Goal: Information Seeking & Learning: Find specific fact

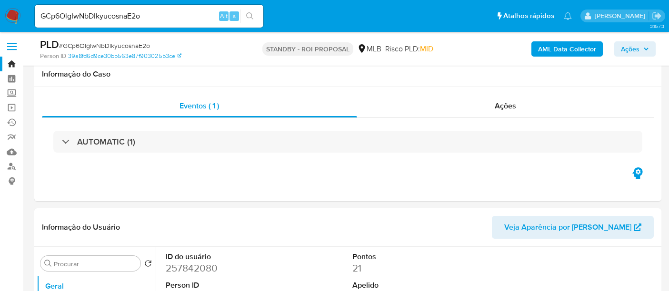
select select "10"
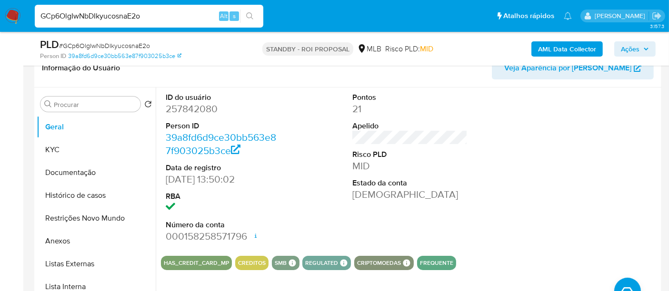
drag, startPoint x: 91, startPoint y: 10, endPoint x: 0, endPoint y: 7, distance: 91.4
click at [0, 7] on nav "Pausado Ver notificaciones GCp6OlgIwNbDIkyucosnaE2o Alt s Atalhos rápidos Presi…" at bounding box center [334, 16] width 669 height 32
paste input "AqsneQTJEiBzs6adR5kusTlM"
type input "AqsneQTJEiBzs6adR5kusTlM"
click at [247, 14] on icon "search-icon" at bounding box center [250, 16] width 8 height 8
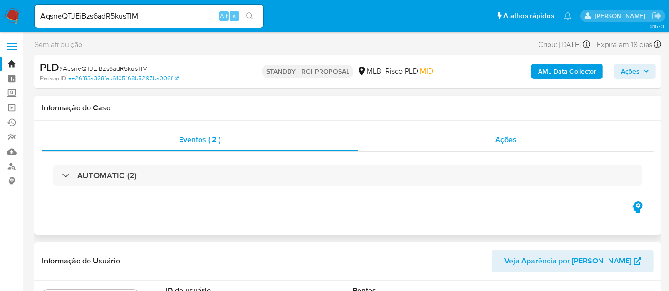
click at [511, 137] on span "Ações" at bounding box center [505, 139] width 21 height 11
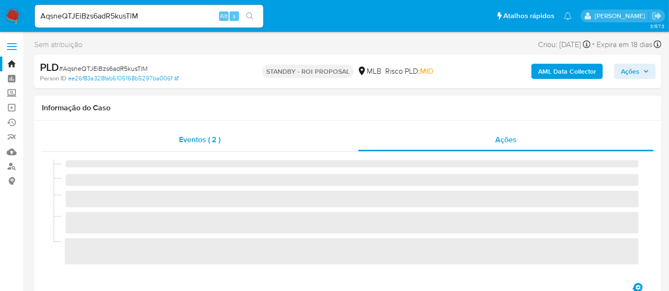
select select "10"
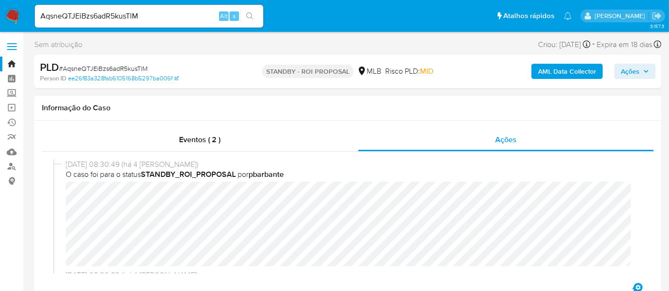
drag, startPoint x: 194, startPoint y: 137, endPoint x: 187, endPoint y: 152, distance: 16.6
click at [194, 137] on span "Eventos ( 2 )" at bounding box center [199, 139] width 41 height 11
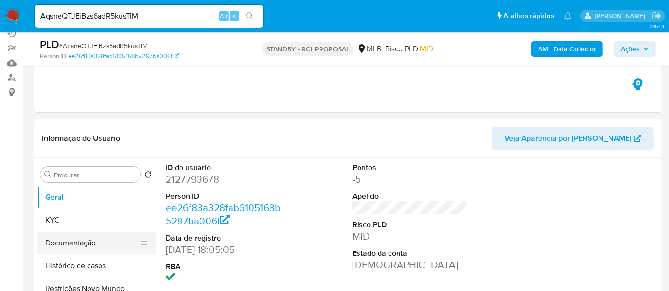
scroll to position [106, 0]
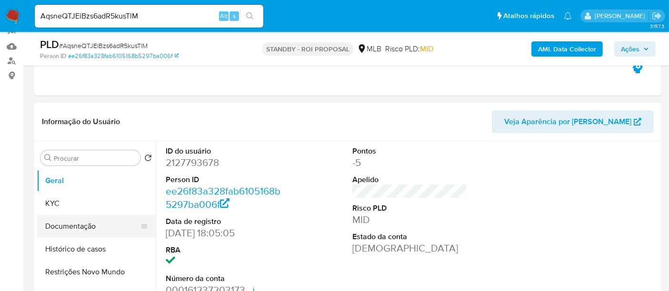
click at [75, 227] on button "Documentação" at bounding box center [92, 226] width 111 height 23
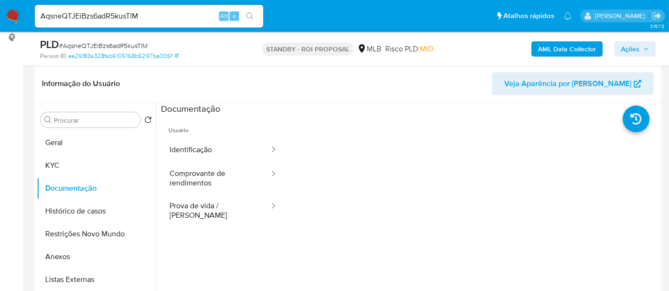
scroll to position [146, 0]
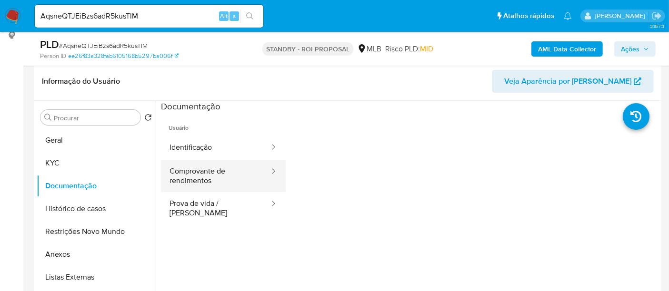
click at [208, 172] on button "Comprovante de rendimentos" at bounding box center [215, 176] width 109 height 32
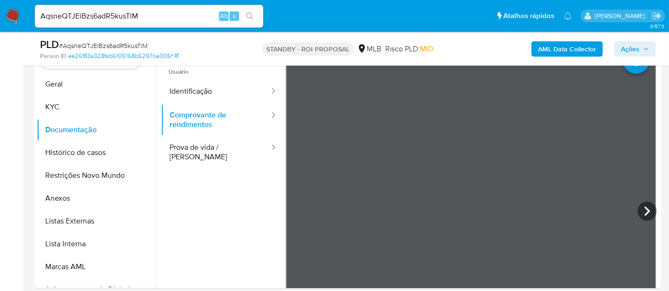
scroll to position [204, 0]
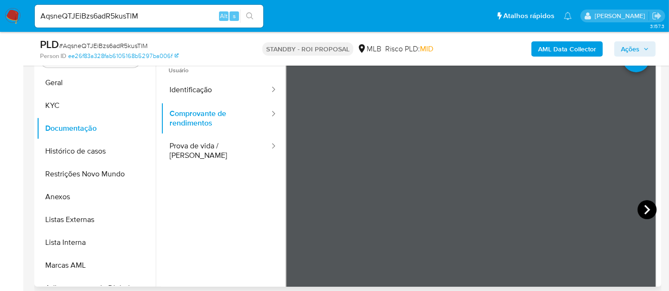
click at [640, 210] on icon at bounding box center [646, 209] width 19 height 19
click at [637, 214] on icon at bounding box center [646, 209] width 19 height 19
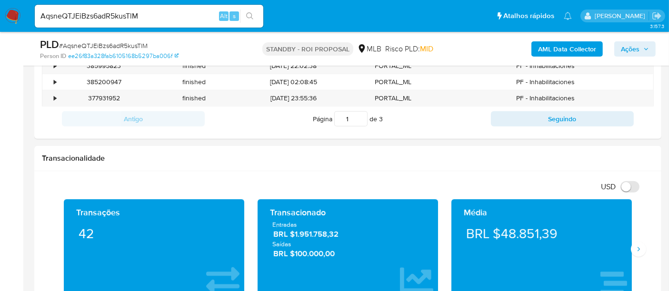
scroll to position [352, 0]
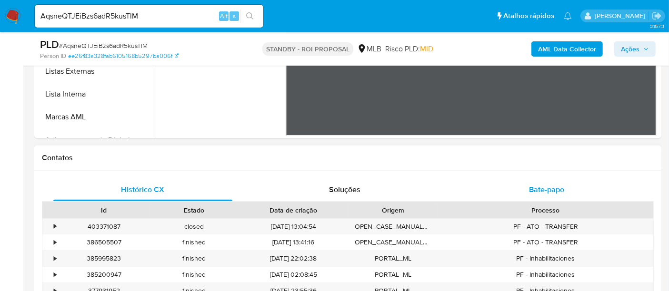
click at [545, 187] on span "Bate-papo" at bounding box center [546, 189] width 35 height 11
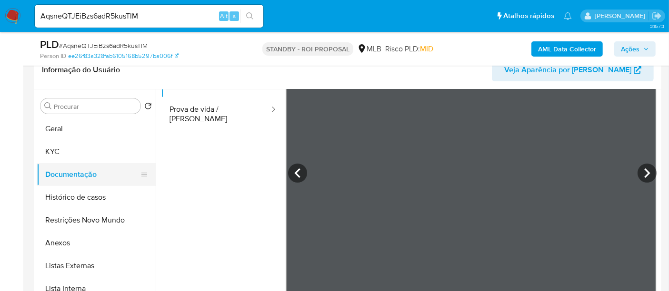
scroll to position [158, 0]
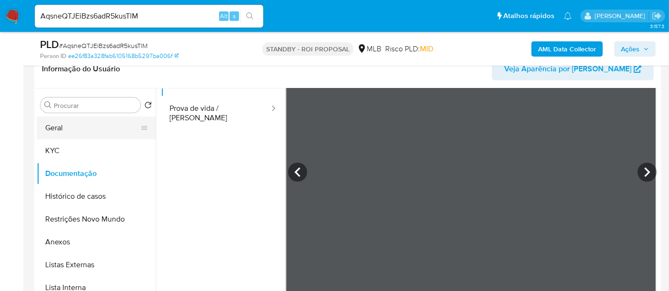
click at [61, 129] on button "Geral" at bounding box center [92, 128] width 111 height 23
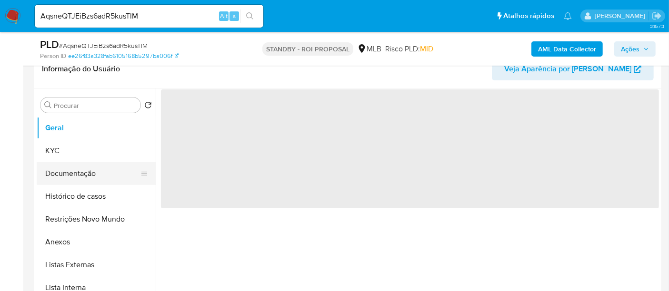
scroll to position [0, 0]
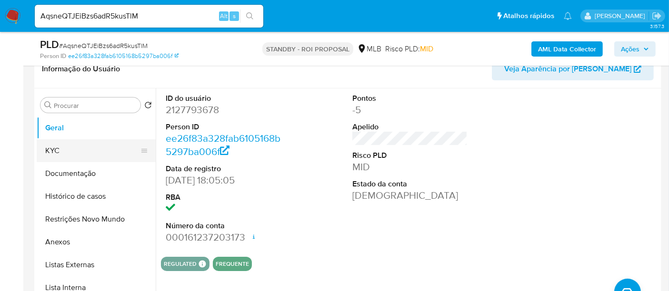
click at [49, 150] on button "KYC" at bounding box center [92, 150] width 111 height 23
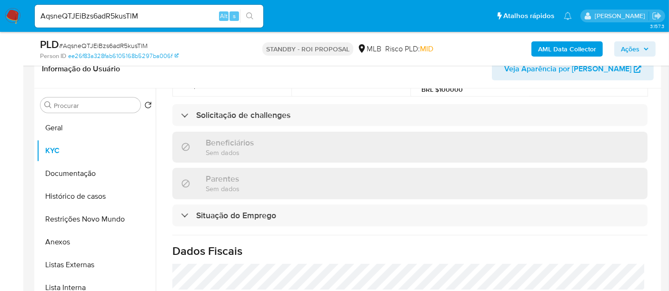
scroll to position [264, 0]
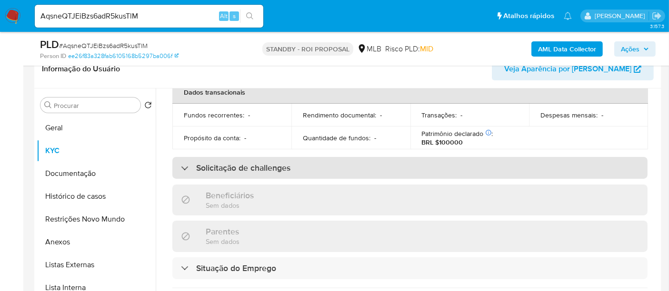
click at [265, 163] on h3 "Solicitação de challenges" at bounding box center [243, 168] width 94 height 10
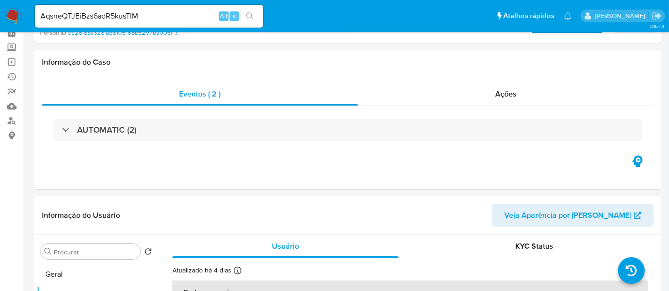
scroll to position [106, 0]
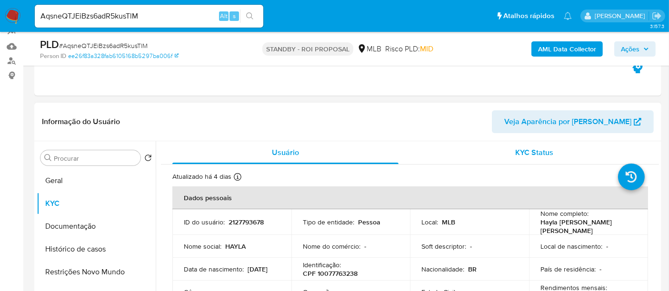
click at [533, 155] on span "KYC Status" at bounding box center [534, 152] width 38 height 11
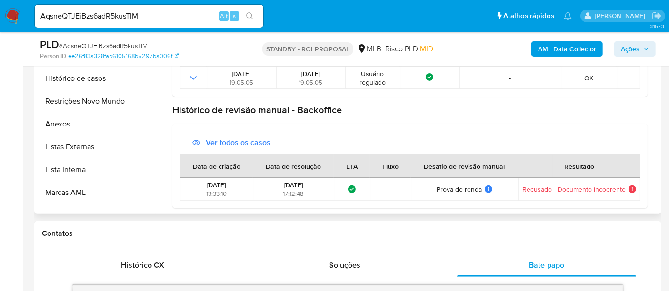
scroll to position [138, 0]
drag, startPoint x: 154, startPoint y: 17, endPoint x: 0, endPoint y: 15, distance: 154.2
click at [0, 15] on nav "Pausado Ver notificaciones AqsneQTJEiBzs6adR5kusTlM Alt s Atalhos rápidos Presi…" at bounding box center [334, 16] width 669 height 32
paste input "mzR4NFRH5Izzr0fCD1OgZYeA"
type input "mzR4NFRH5Izzr0fCD1OgZYeA"
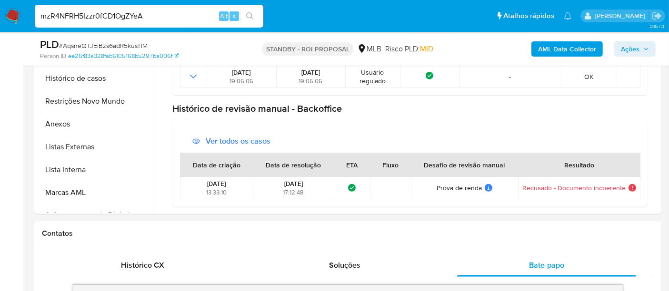
click at [248, 15] on icon "search-icon" at bounding box center [250, 16] width 8 height 8
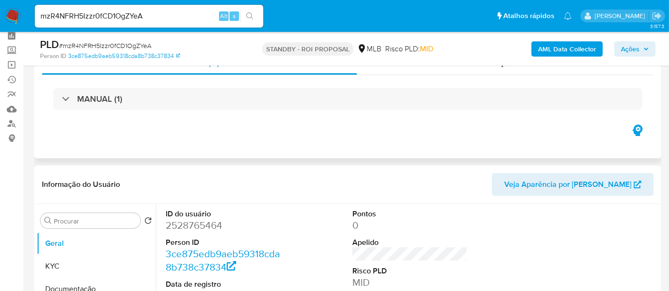
scroll to position [106, 0]
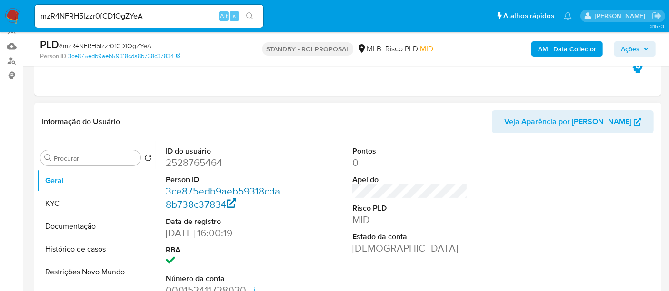
select select "10"
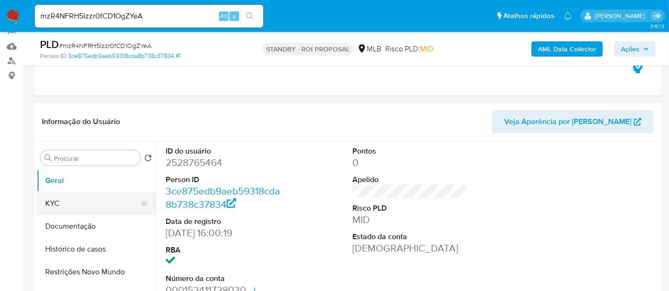
click at [67, 201] on button "KYC" at bounding box center [92, 203] width 111 height 23
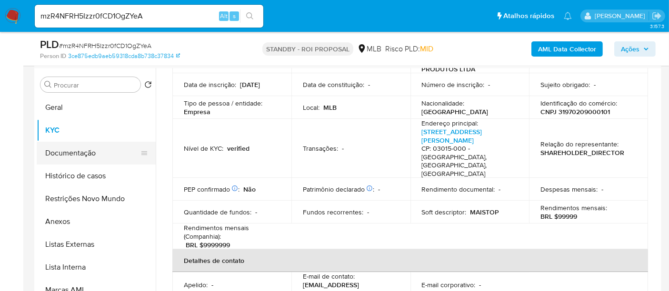
click at [72, 156] on button "Documentação" at bounding box center [92, 153] width 111 height 23
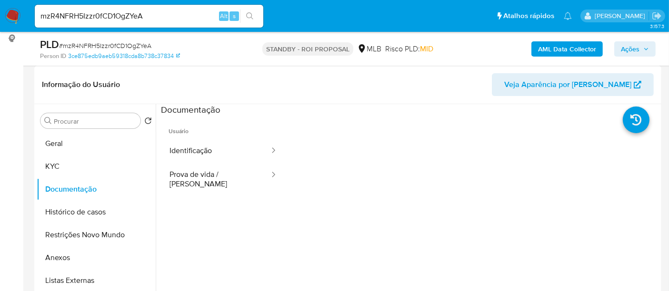
scroll to position [126, 0]
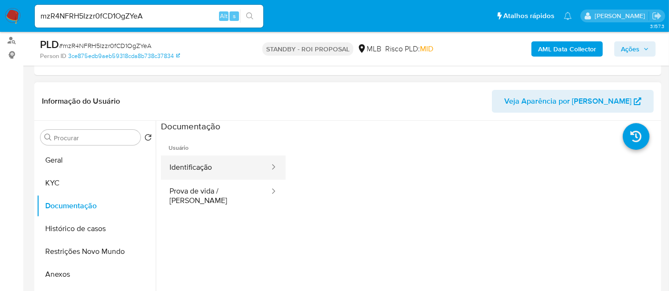
click at [204, 168] on button "Identificação" at bounding box center [215, 168] width 109 height 24
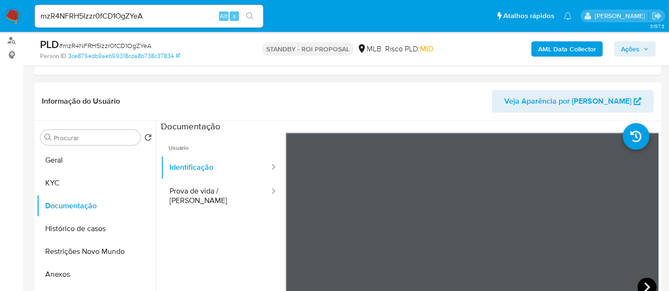
click at [643, 281] on icon at bounding box center [646, 287] width 19 height 19
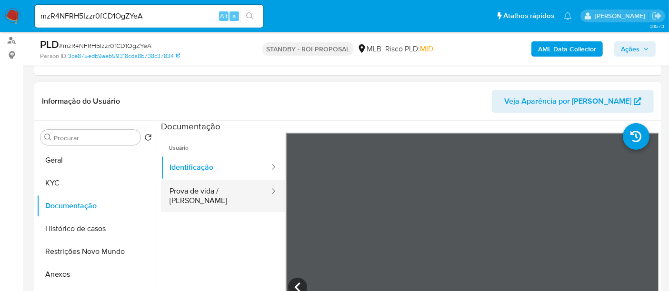
click at [209, 192] on button "Prova de vida / [PERSON_NAME]" at bounding box center [215, 196] width 109 height 32
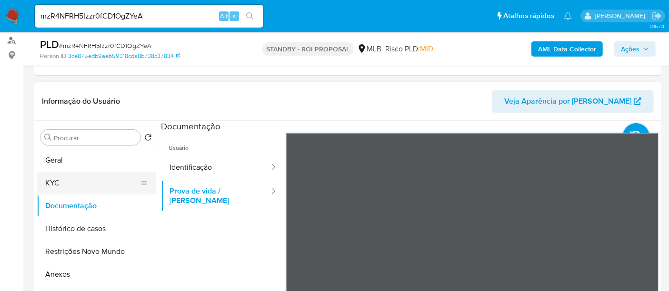
click at [74, 182] on button "KYC" at bounding box center [92, 183] width 111 height 23
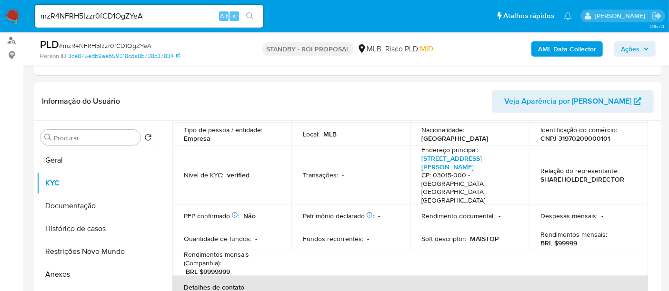
scroll to position [158, 0]
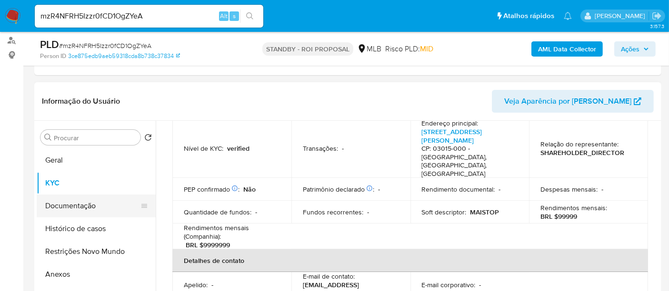
click at [64, 203] on button "Documentação" at bounding box center [92, 206] width 111 height 23
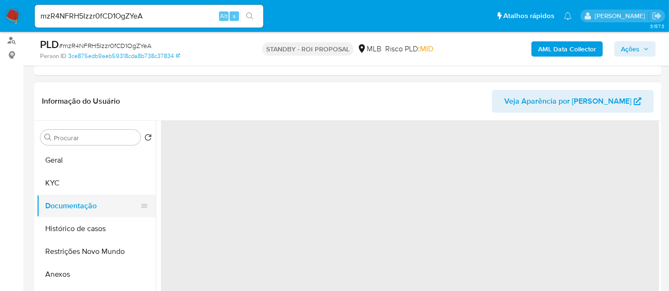
scroll to position [0, 0]
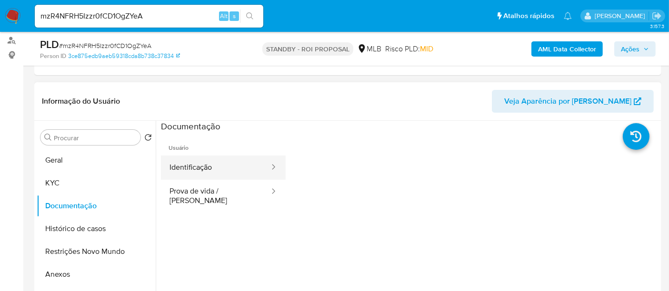
click at [181, 169] on button "Identificação" at bounding box center [215, 168] width 109 height 24
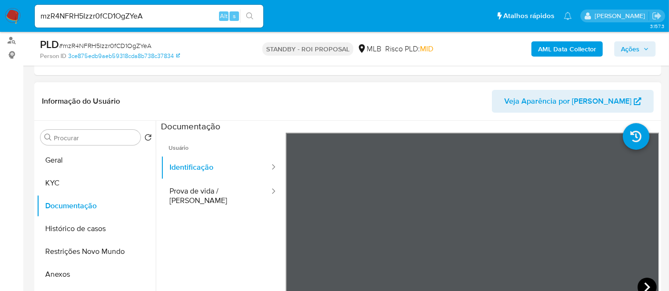
click at [641, 285] on icon at bounding box center [646, 287] width 19 height 19
click at [68, 161] on button "Geral" at bounding box center [92, 160] width 111 height 23
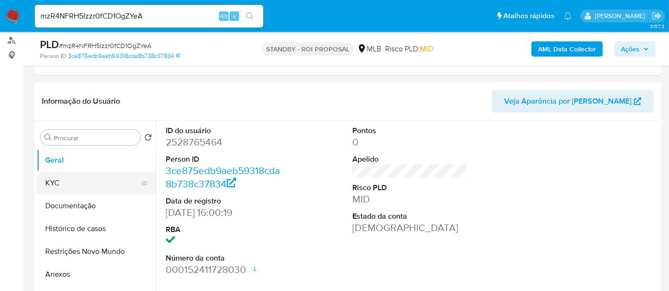
click at [64, 183] on button "KYC" at bounding box center [92, 183] width 111 height 23
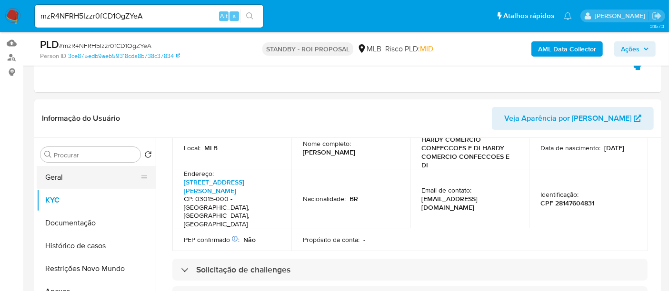
scroll to position [106, 0]
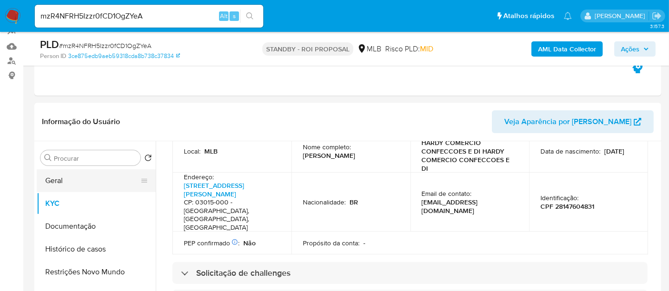
drag, startPoint x: 54, startPoint y: 178, endPoint x: 64, endPoint y: 178, distance: 10.0
click at [54, 178] on button "Geral" at bounding box center [92, 180] width 111 height 23
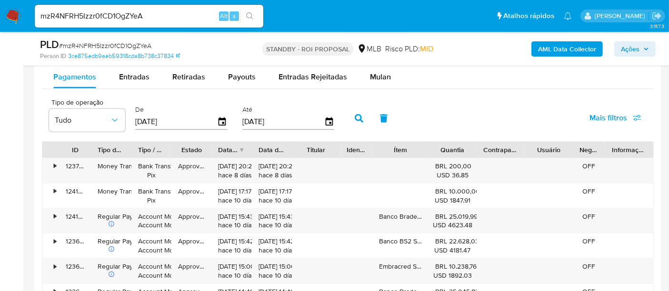
scroll to position [1005, 0]
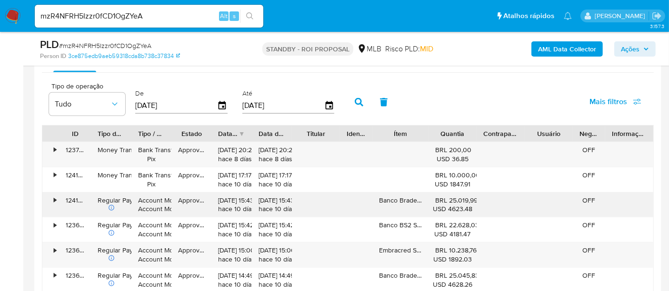
click at [53, 197] on div "•" at bounding box center [50, 205] width 17 height 25
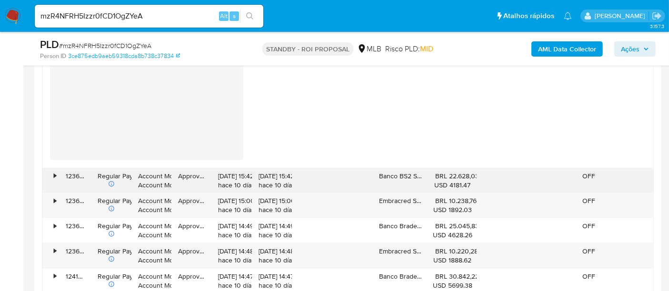
scroll to position [1428, 0]
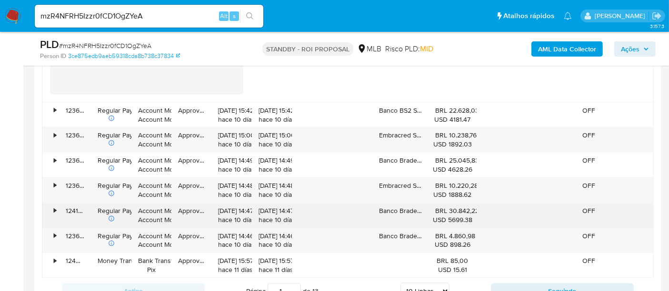
click at [54, 208] on div "•" at bounding box center [55, 211] width 2 height 9
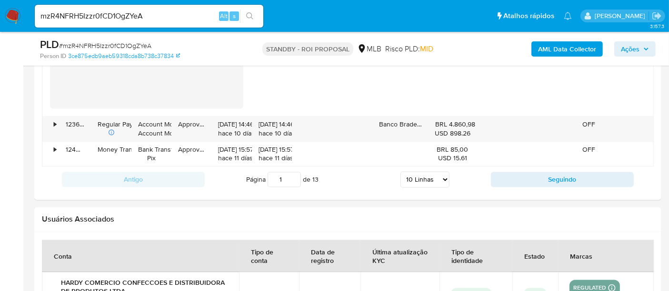
scroll to position [1851, 0]
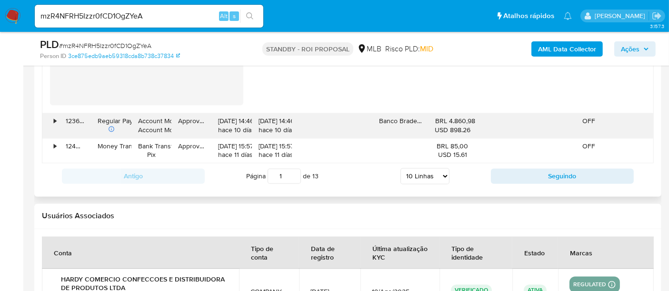
click at [53, 116] on div "•" at bounding box center [50, 125] width 17 height 25
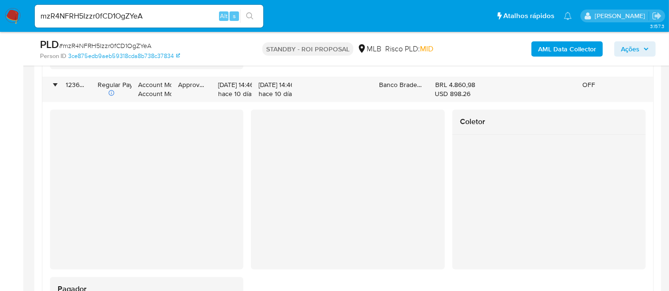
scroll to position [1904, 0]
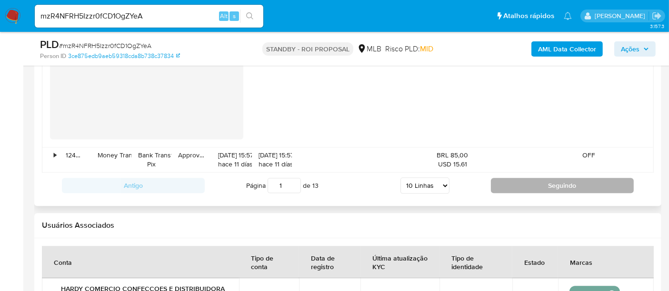
click at [582, 187] on button "Seguindo" at bounding box center [562, 185] width 143 height 15
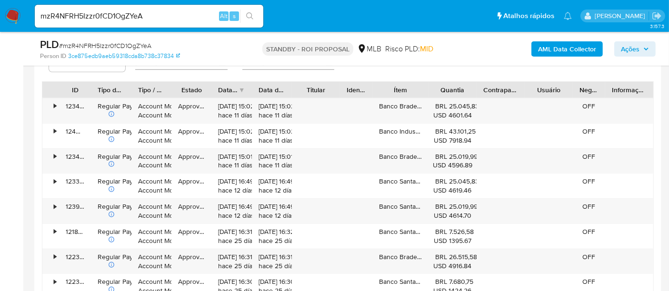
scroll to position [1036, 0]
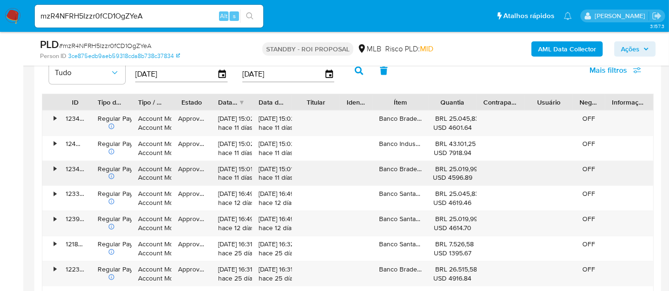
click at [54, 168] on div "•" at bounding box center [55, 169] width 2 height 9
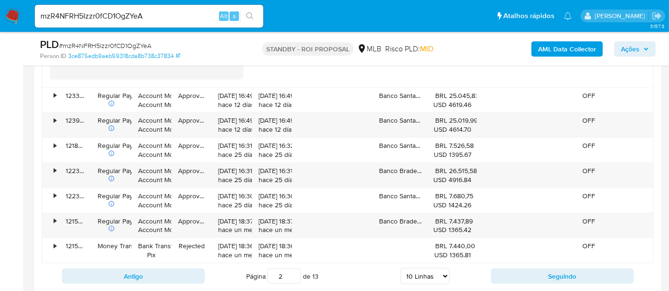
scroll to position [1459, 0]
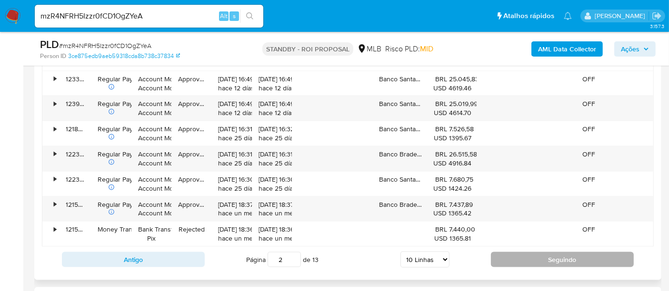
click at [560, 257] on button "Seguindo" at bounding box center [562, 259] width 143 height 15
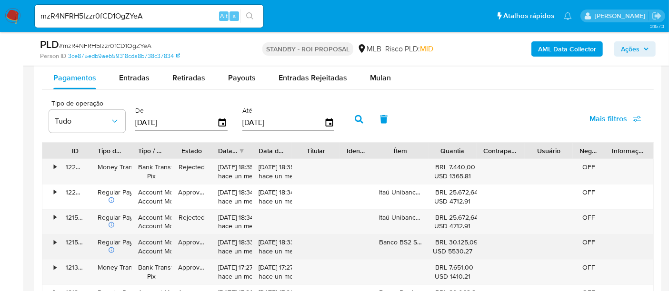
scroll to position [1040, 0]
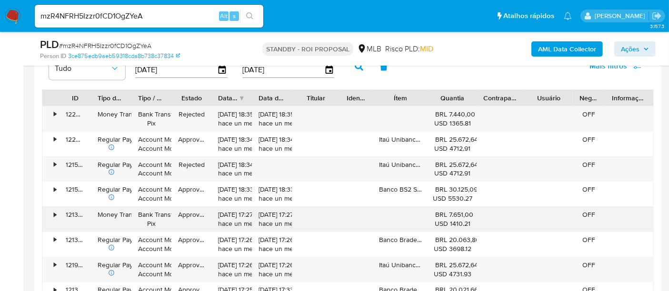
click at [55, 213] on div "•" at bounding box center [55, 214] width 2 height 9
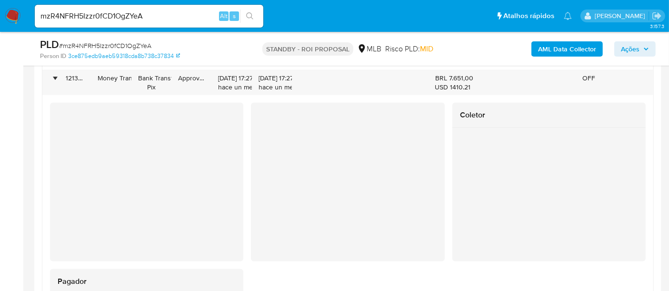
scroll to position [1199, 0]
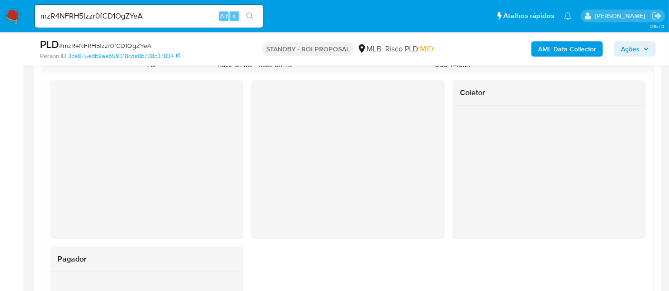
click at [494, 225] on div "Coletor" at bounding box center [548, 159] width 193 height 159
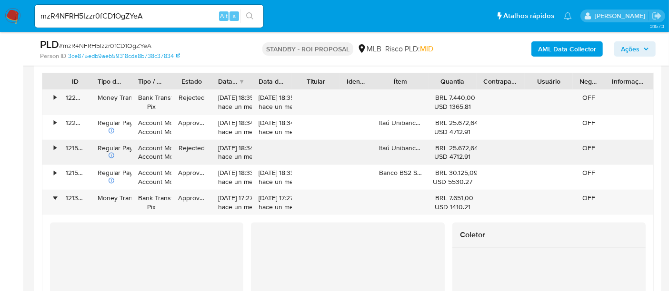
scroll to position [1040, 0]
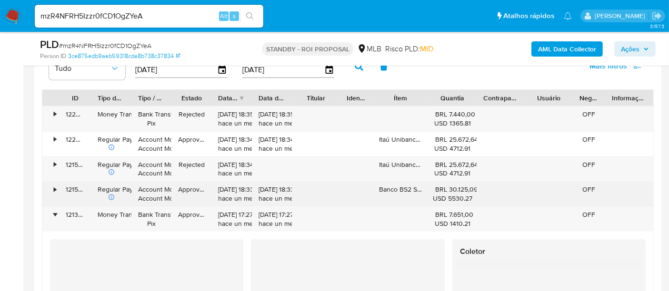
click at [57, 186] on div "•" at bounding box center [50, 194] width 17 height 25
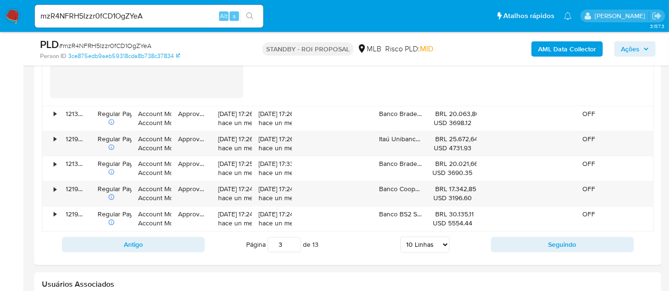
click at [563, 243] on button "Seguindo" at bounding box center [562, 244] width 143 height 15
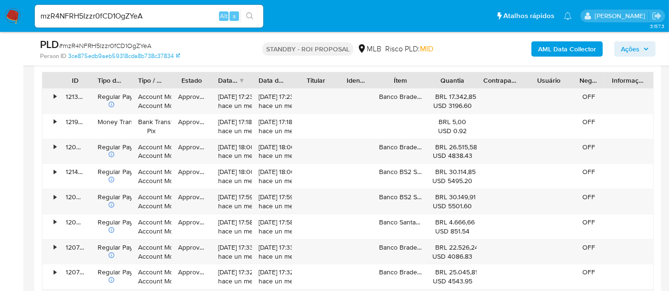
scroll to position [1066, 0]
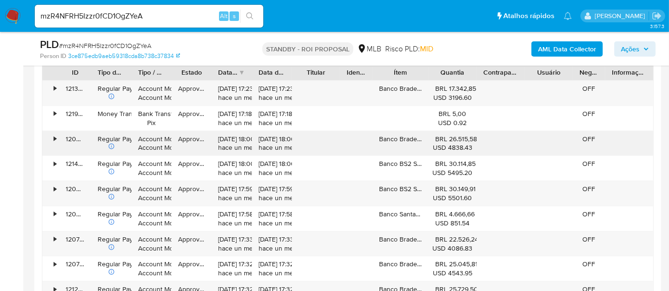
click at [54, 138] on div "•" at bounding box center [55, 139] width 2 height 9
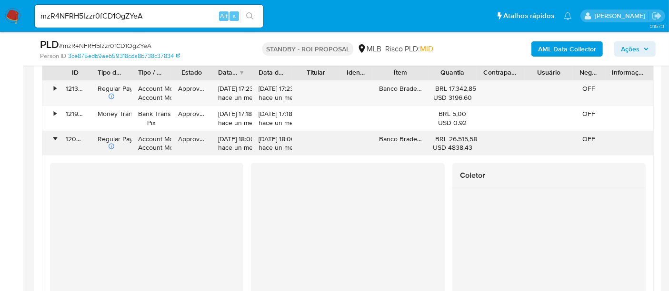
click at [55, 135] on div "•" at bounding box center [55, 139] width 2 height 9
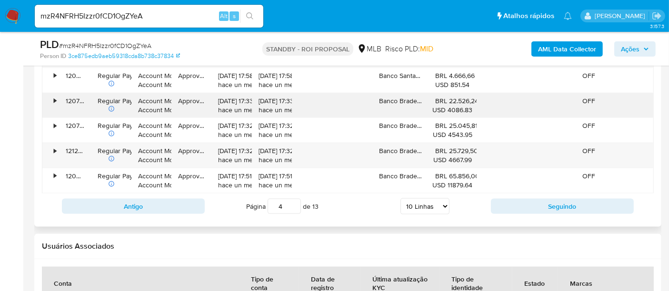
scroll to position [1225, 0]
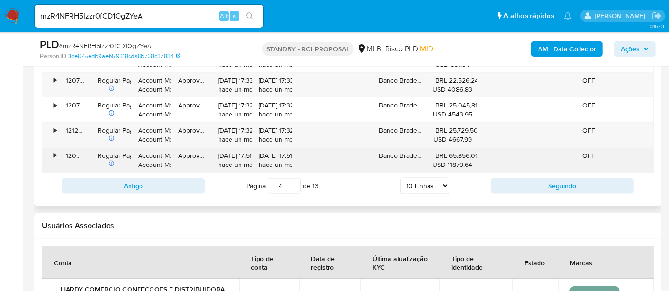
click at [53, 155] on div "•" at bounding box center [50, 160] width 17 height 25
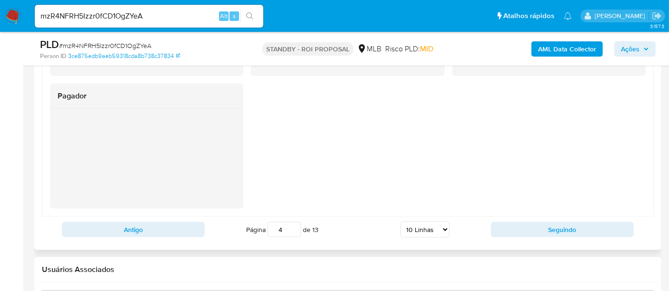
scroll to position [1613, 0]
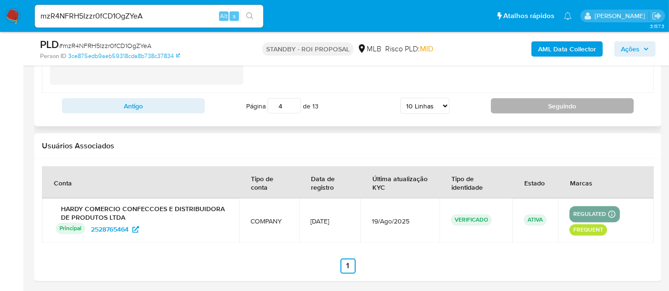
click at [568, 102] on button "Seguindo" at bounding box center [562, 106] width 143 height 15
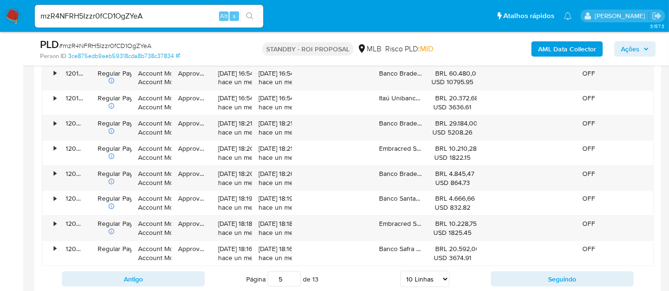
scroll to position [1146, 0]
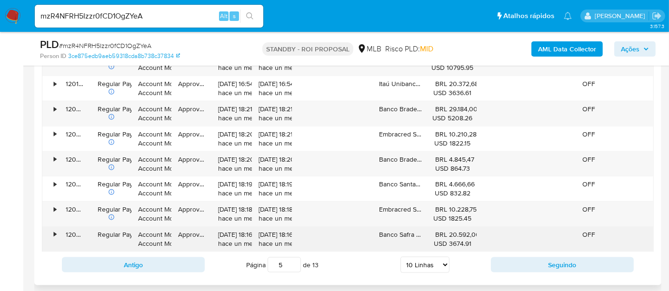
click at [51, 232] on div "•" at bounding box center [50, 239] width 17 height 25
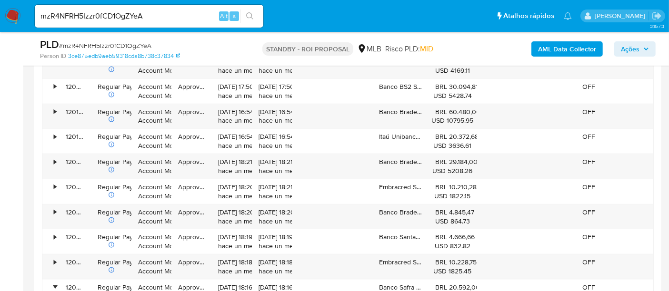
scroll to position [1199, 0]
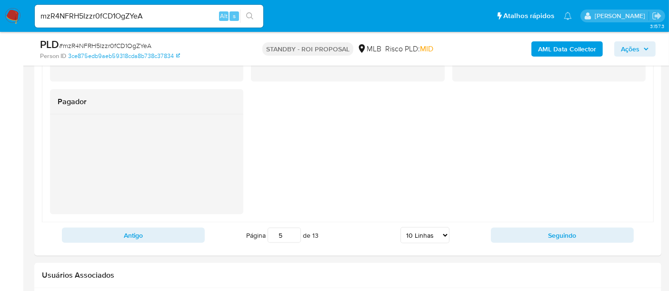
drag, startPoint x: 566, startPoint y: 230, endPoint x: 597, endPoint y: 234, distance: 30.8
click at [566, 231] on button "Seguindo" at bounding box center [562, 235] width 143 height 15
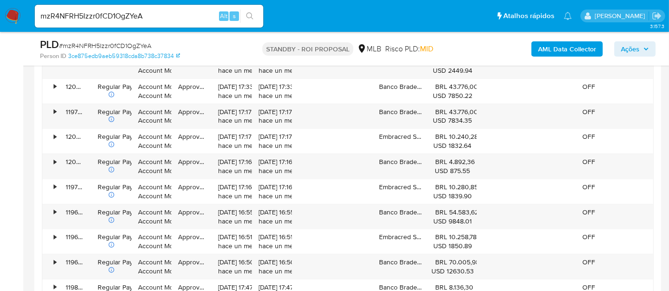
scroll to position [1095, 0]
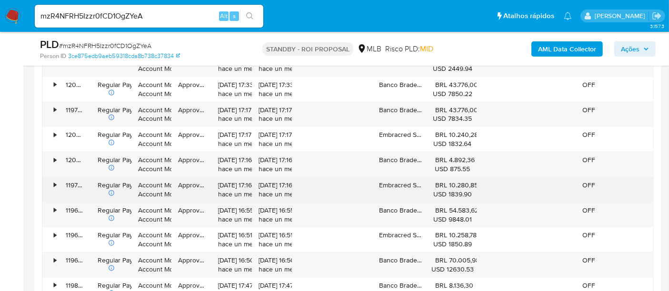
click at [56, 183] on div "•" at bounding box center [55, 185] width 2 height 9
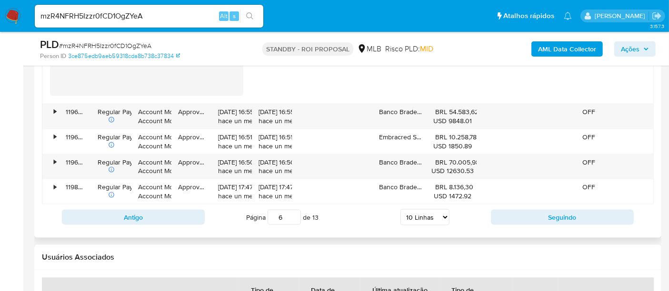
scroll to position [1518, 0]
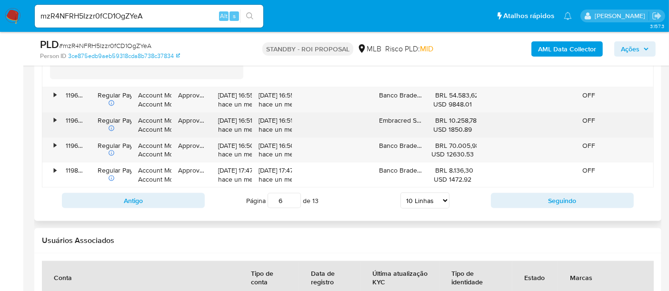
click at [55, 118] on div "•" at bounding box center [55, 120] width 2 height 9
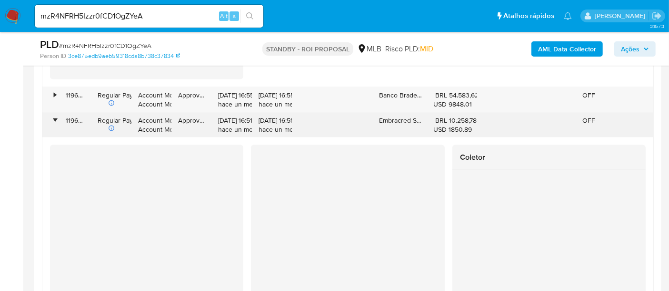
click at [54, 118] on div "•" at bounding box center [55, 120] width 2 height 9
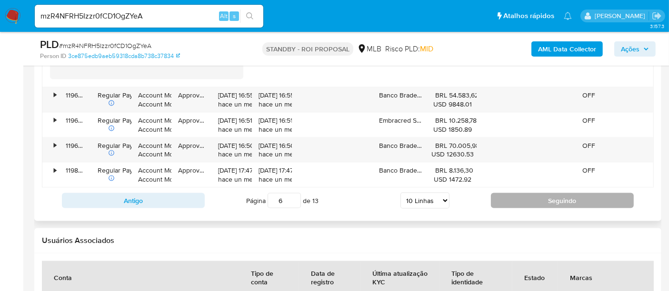
click at [578, 201] on button "Seguindo" at bounding box center [562, 200] width 143 height 15
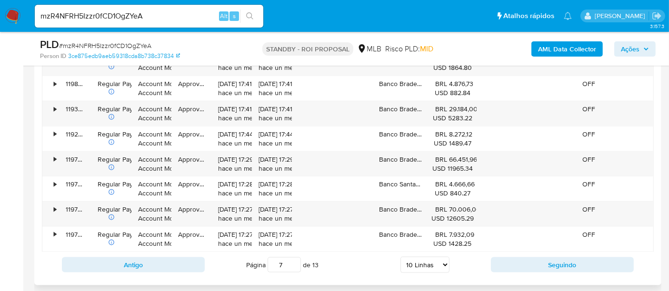
scroll to position [1146, 0]
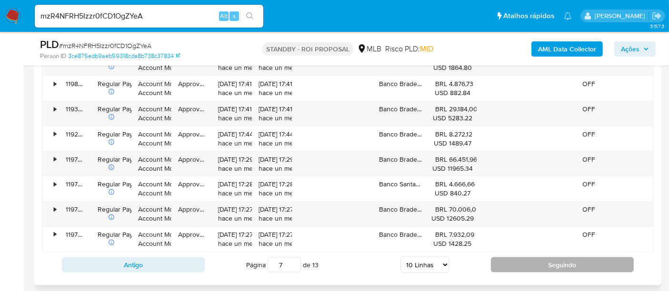
click at [563, 260] on button "Seguindo" at bounding box center [562, 264] width 143 height 15
click at [567, 260] on button "Seguindo" at bounding box center [562, 264] width 143 height 15
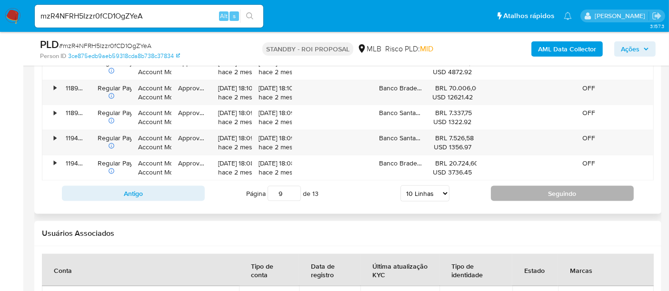
click at [576, 193] on button "Seguindo" at bounding box center [562, 193] width 143 height 15
type input "10"
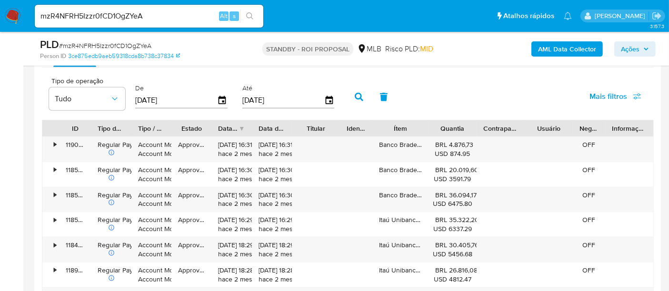
scroll to position [1012, 0]
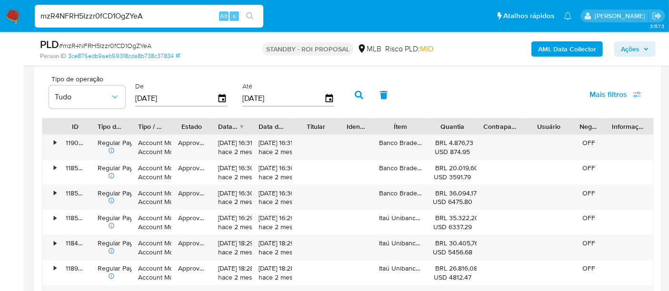
drag, startPoint x: 160, startPoint y: 18, endPoint x: 0, endPoint y: 39, distance: 161.7
paste input "mOKg9rdvobJNiQoWFF82ZKAO"
type input "mOKg9rdvobJNiQoWFF82ZKAO"
click at [252, 18] on icon "search-icon" at bounding box center [249, 15] width 7 height 7
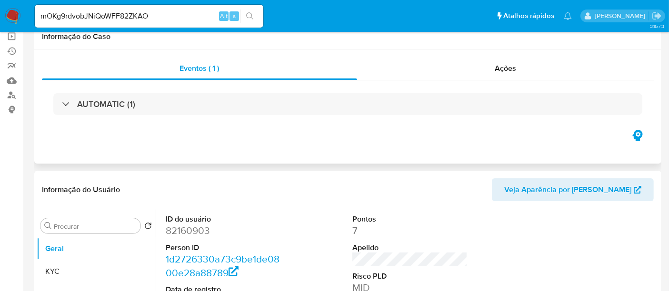
select select "10"
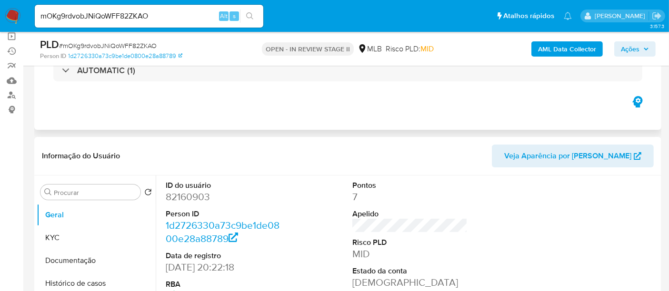
scroll to position [106, 0]
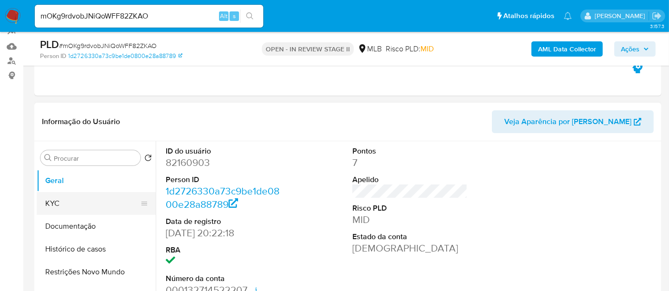
click at [64, 201] on button "KYC" at bounding box center [92, 203] width 111 height 23
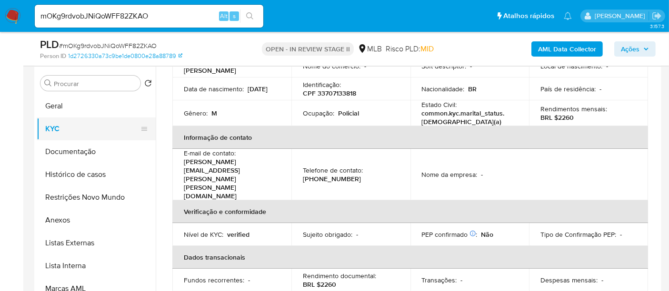
scroll to position [170, 0]
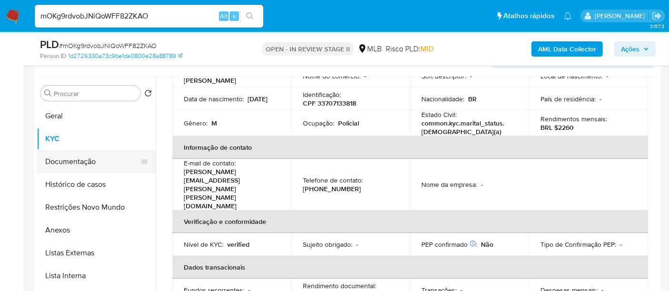
click at [75, 159] on button "Documentação" at bounding box center [92, 161] width 111 height 23
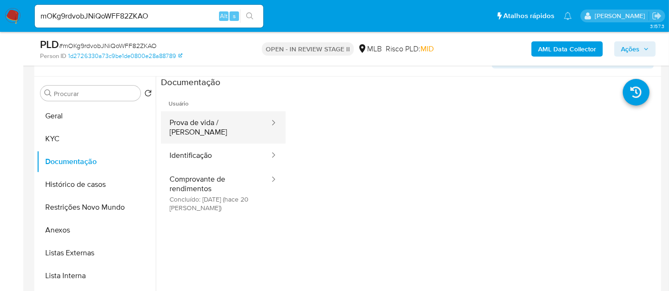
click at [201, 121] on button "Prova de vida / [PERSON_NAME]" at bounding box center [215, 127] width 109 height 32
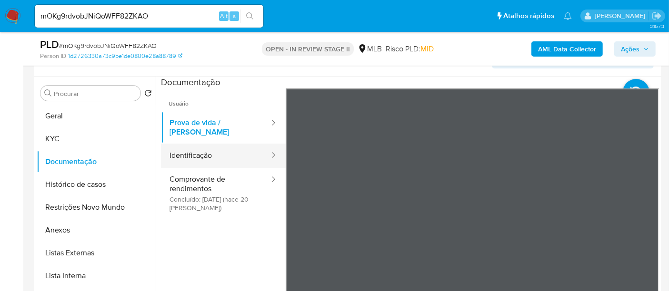
click at [211, 150] on button "Identificação" at bounding box center [215, 156] width 109 height 24
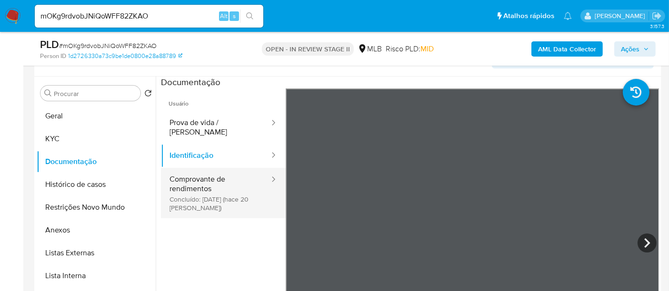
click at [213, 172] on button "Comprovante de rendimentos Concluído: 19/08/2025 (hace 20 días)" at bounding box center [215, 193] width 109 height 50
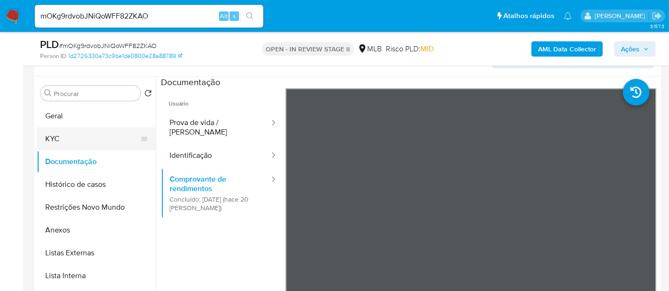
click at [79, 140] on button "KYC" at bounding box center [92, 139] width 111 height 23
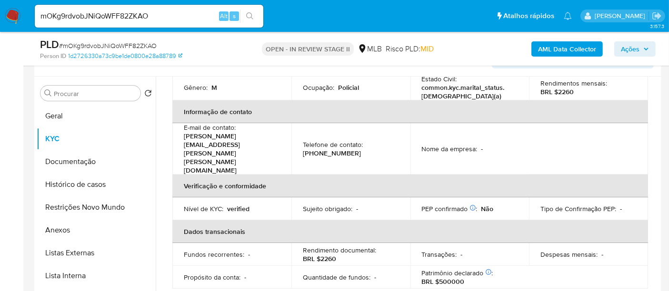
scroll to position [158, 0]
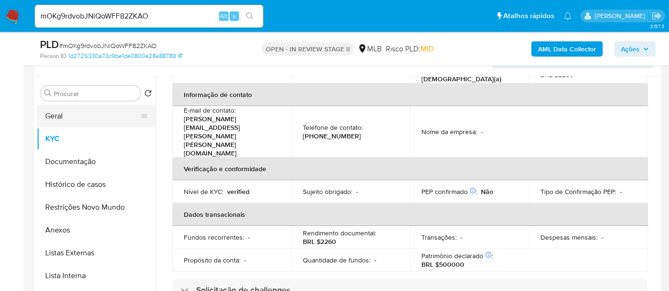
click at [62, 115] on button "Geral" at bounding box center [92, 116] width 111 height 23
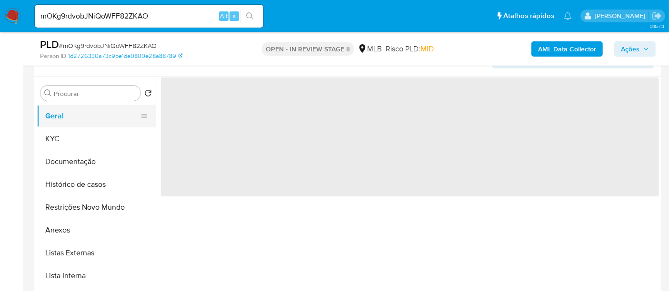
scroll to position [0, 0]
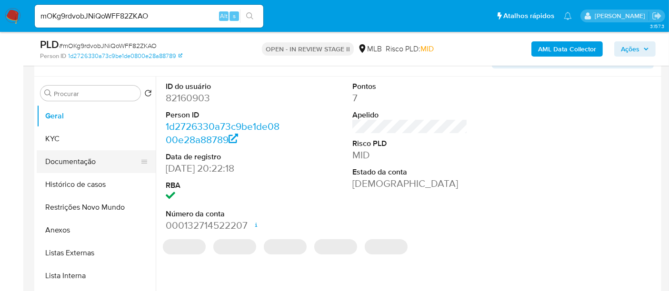
click at [90, 158] on button "Documentação" at bounding box center [92, 161] width 111 height 23
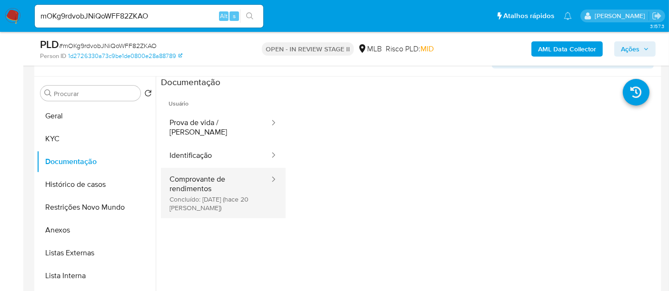
click at [206, 177] on button "Comprovante de rendimentos Concluído: 19/08/2025 (hace 20 días)" at bounding box center [215, 193] width 109 height 50
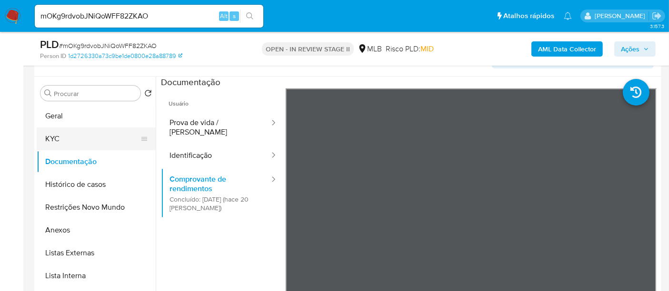
click at [57, 135] on button "KYC" at bounding box center [92, 139] width 111 height 23
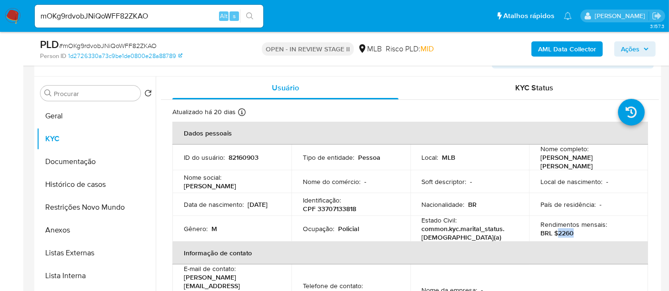
drag, startPoint x: 556, startPoint y: 227, endPoint x: 577, endPoint y: 229, distance: 21.5
click at [577, 229] on div "Rendimentos mensais : BRL $2260" at bounding box center [588, 228] width 96 height 17
copy p "2260"
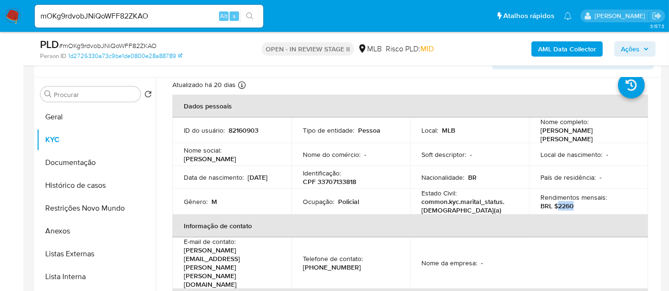
scroll to position [29, 0]
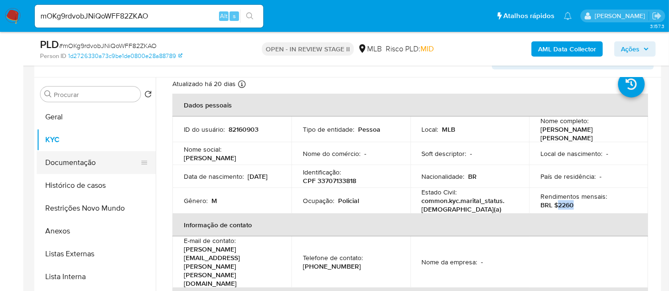
click at [72, 162] on button "Documentação" at bounding box center [92, 162] width 111 height 23
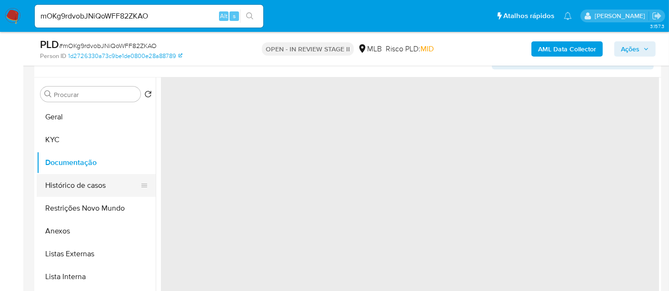
scroll to position [0, 0]
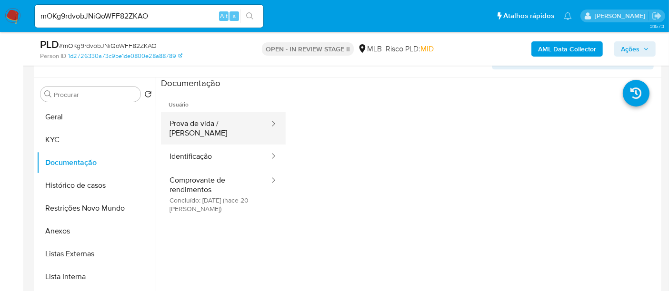
click at [196, 128] on button "Prova de vida / [PERSON_NAME]" at bounding box center [215, 128] width 109 height 32
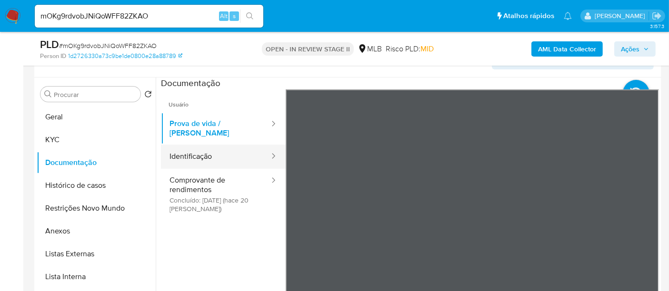
click at [196, 148] on button "Identificação" at bounding box center [215, 157] width 109 height 24
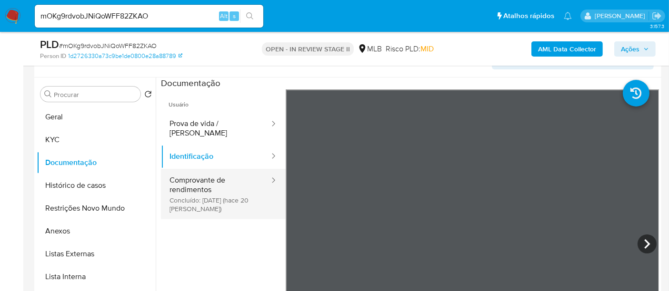
drag, startPoint x: 197, startPoint y: 172, endPoint x: 229, endPoint y: 176, distance: 32.6
click at [198, 172] on button "Comprovante de rendimentos Concluído: 19/08/2025 (hace 20 días)" at bounding box center [215, 194] width 109 height 50
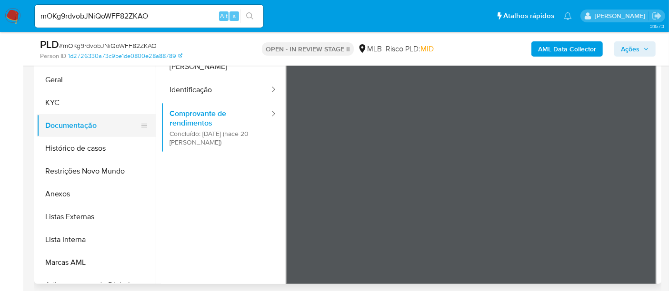
scroll to position [190, 0]
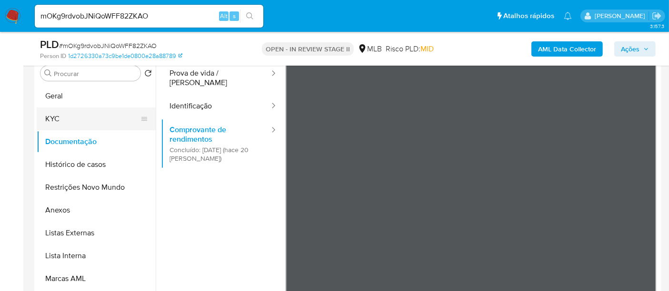
click at [61, 119] on button "KYC" at bounding box center [92, 119] width 111 height 23
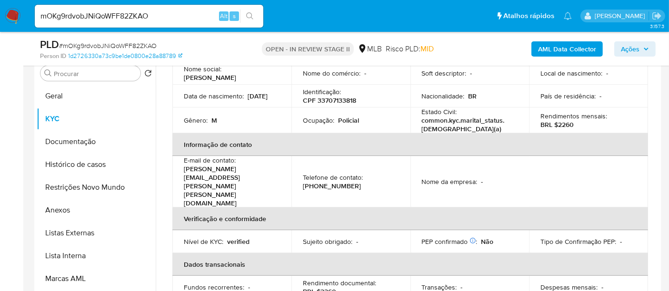
scroll to position [106, 0]
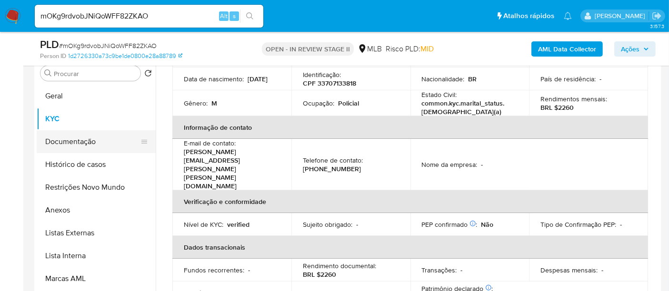
click at [85, 139] on button "Documentação" at bounding box center [92, 141] width 111 height 23
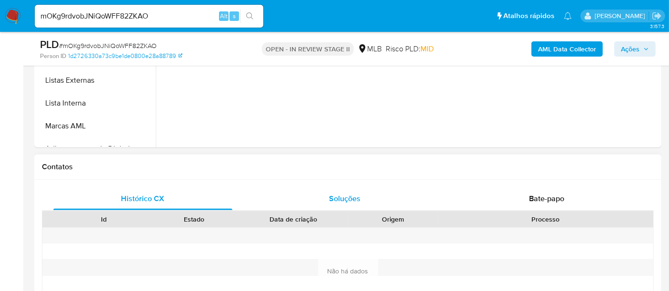
scroll to position [402, 0]
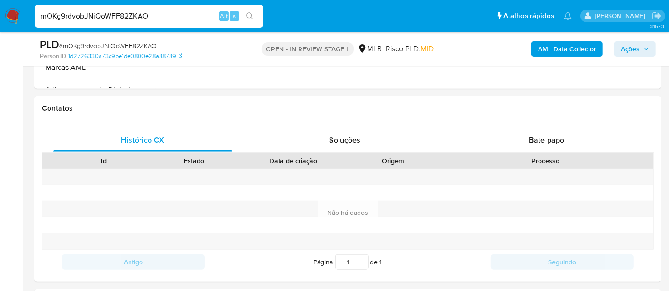
click at [0, 17] on nav "Pausado Ver notificaciones mOKg9rdvobJNiQoWFF82ZKAO Alt s Atalhos rápidos Presi…" at bounding box center [334, 16] width 669 height 32
paste input "4aqfw95c517LV9dz6X7o4Hi2"
type input "4aqfw95c517LV9dz6X7o4Hi2"
click at [248, 11] on button "search-icon" at bounding box center [250, 16] width 20 height 13
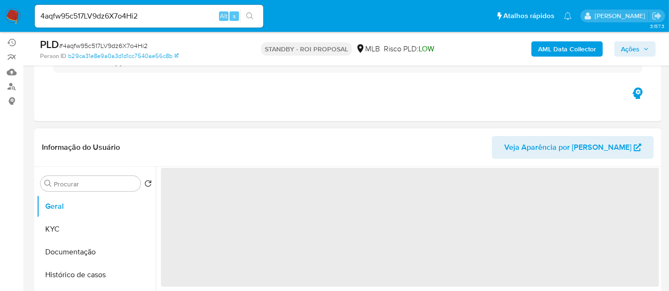
scroll to position [106, 0]
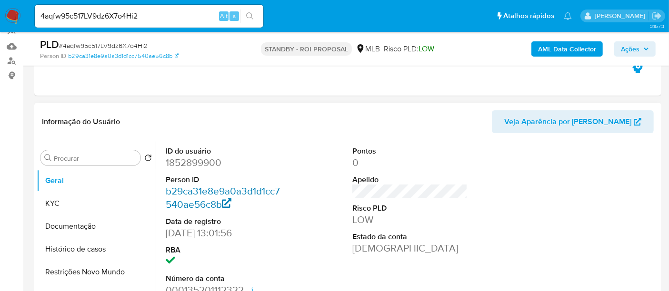
select select "10"
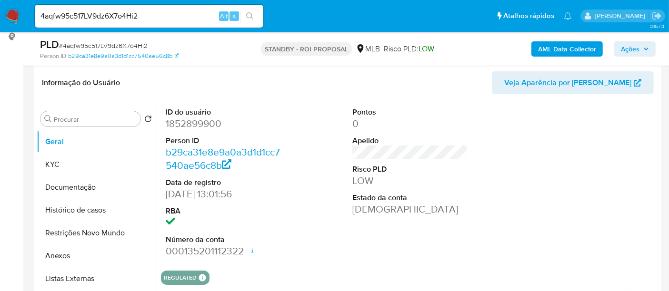
scroll to position [158, 0]
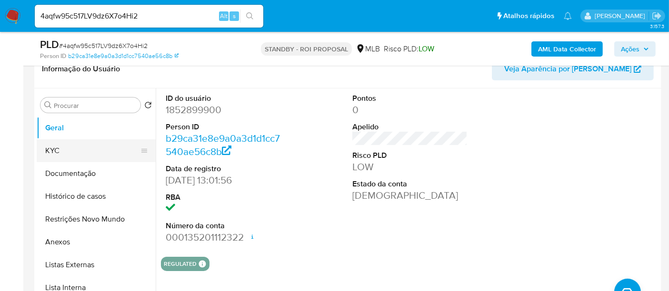
click at [70, 155] on button "KYC" at bounding box center [92, 150] width 111 height 23
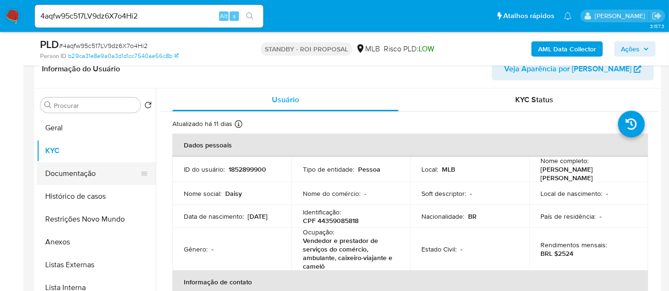
click at [97, 173] on button "Documentação" at bounding box center [92, 173] width 111 height 23
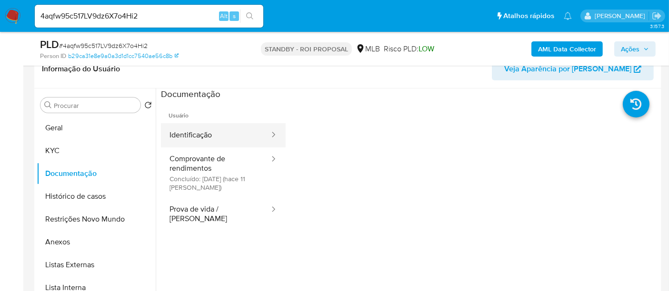
click at [191, 128] on button "Identificação" at bounding box center [215, 135] width 109 height 24
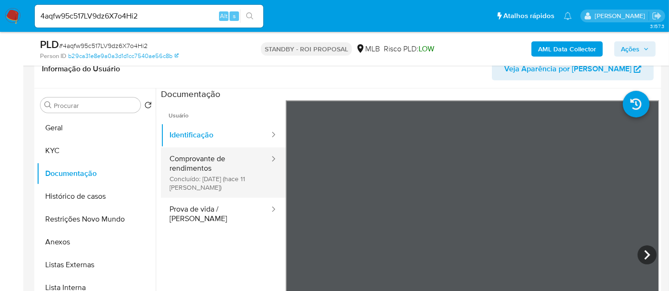
click at [219, 166] on button "Comprovante de rendimentos Concluído: 28/08/2025 (hace 11 días)" at bounding box center [215, 173] width 109 height 50
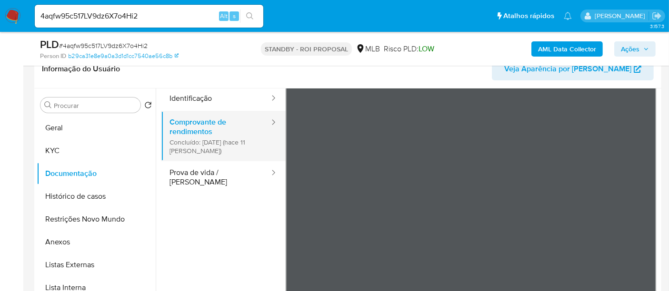
scroll to position [53, 0]
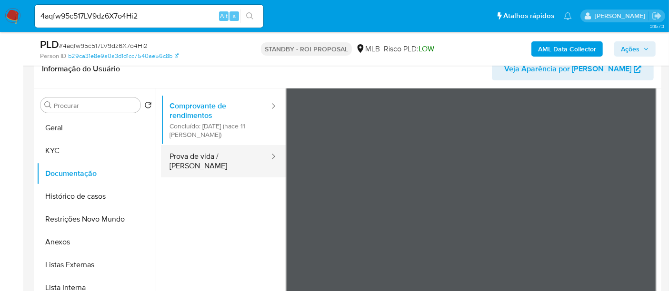
click at [202, 153] on button "Prova de vida / [PERSON_NAME]" at bounding box center [215, 161] width 109 height 32
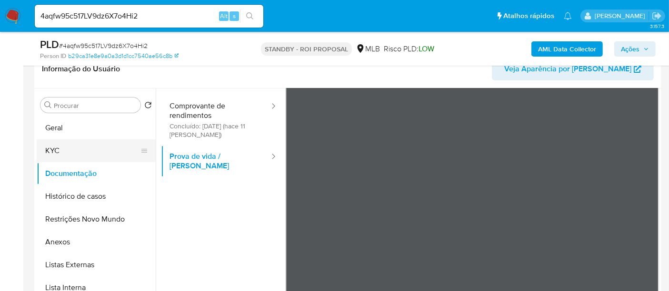
click at [85, 153] on button "KYC" at bounding box center [92, 150] width 111 height 23
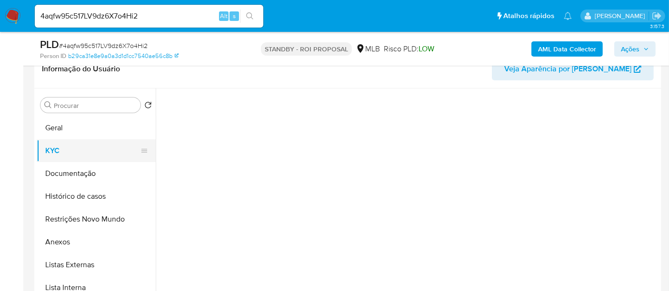
scroll to position [0, 0]
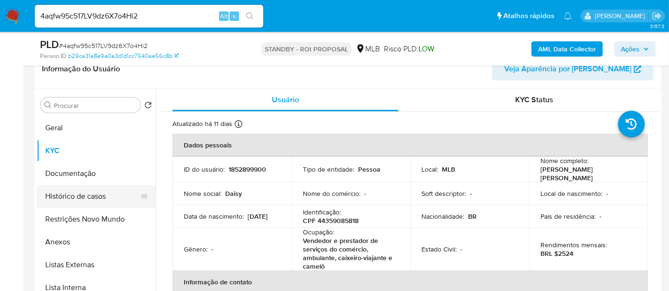
click at [84, 199] on button "Histórico de casos" at bounding box center [92, 196] width 111 height 23
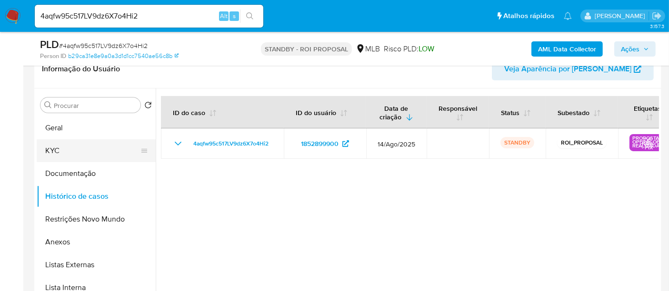
click at [53, 147] on button "KYC" at bounding box center [92, 150] width 111 height 23
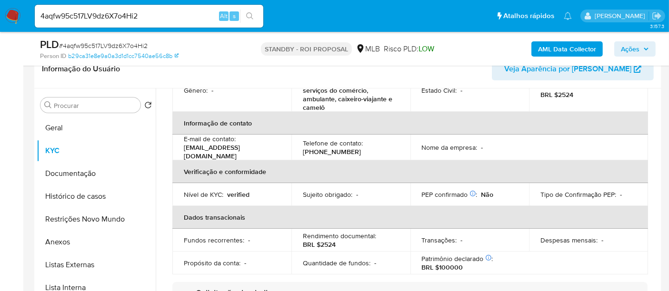
scroll to position [211, 0]
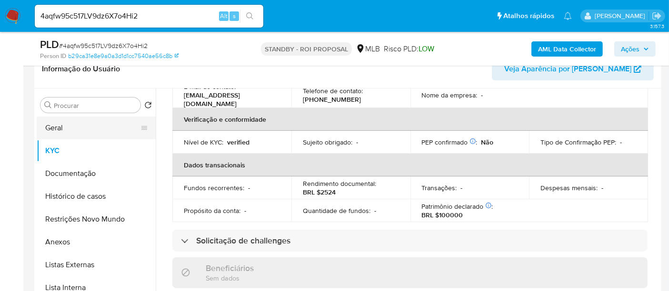
click at [63, 129] on button "Geral" at bounding box center [92, 128] width 111 height 23
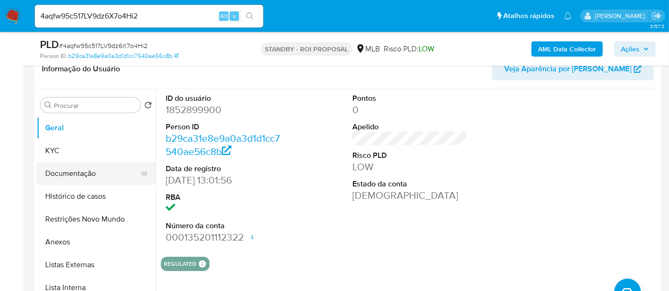
click at [74, 177] on button "Documentação" at bounding box center [92, 173] width 111 height 23
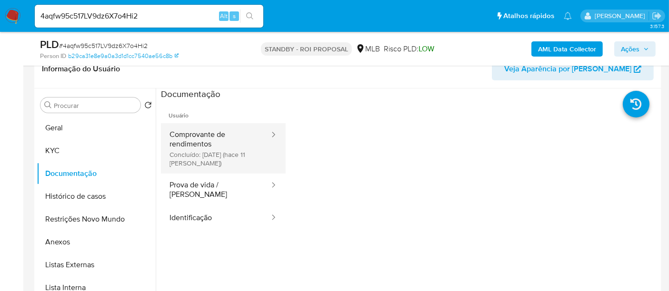
click at [210, 138] on button "Comprovante de rendimentos Concluído: 28/08/2025 (hace 11 días)" at bounding box center [215, 148] width 109 height 50
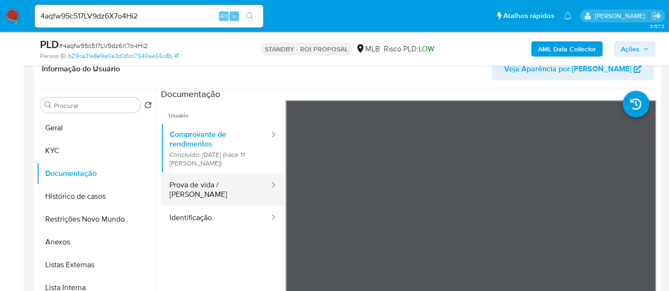
click at [223, 181] on button "Prova de vida / [PERSON_NAME]" at bounding box center [215, 190] width 109 height 32
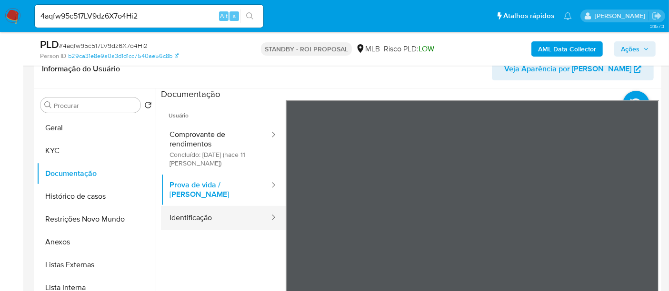
click at [185, 206] on button "Identificação" at bounding box center [215, 218] width 109 height 24
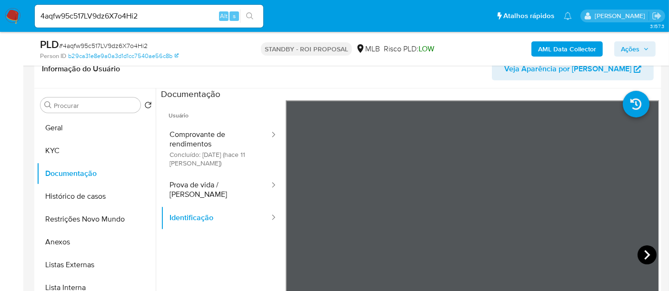
click at [644, 252] on icon at bounding box center [646, 255] width 19 height 19
click at [51, 152] on button "KYC" at bounding box center [92, 150] width 111 height 23
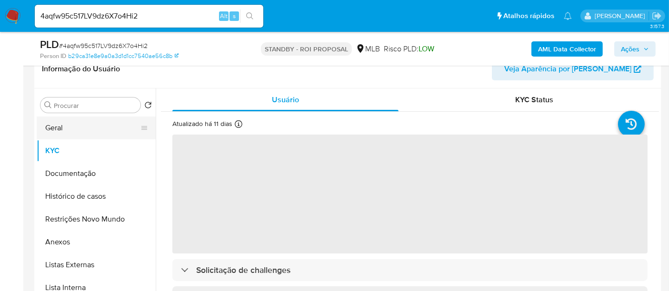
click at [58, 131] on button "Geral" at bounding box center [92, 128] width 111 height 23
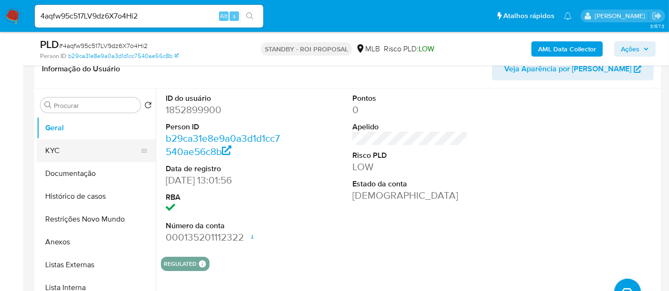
drag, startPoint x: 46, startPoint y: 148, endPoint x: 77, endPoint y: 157, distance: 32.6
click at [48, 150] on button "KYC" at bounding box center [92, 150] width 111 height 23
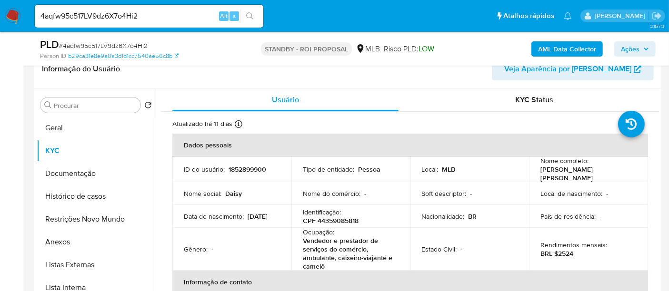
drag, startPoint x: 190, startPoint y: 218, endPoint x: 222, endPoint y: 218, distance: 31.4
click at [222, 218] on td "Data de nascimento : 22/01/1996" at bounding box center [231, 216] width 119 height 23
copy p "22/01/1996"
click at [72, 171] on button "Documentação" at bounding box center [92, 173] width 111 height 23
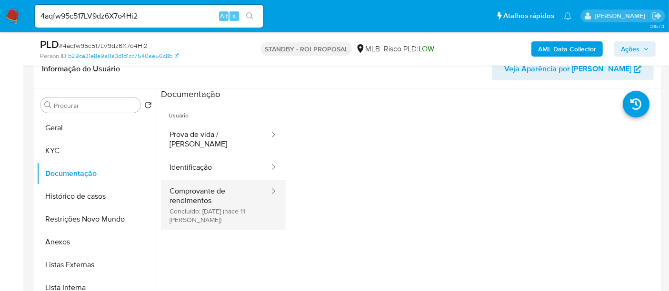
click at [215, 189] on button "Comprovante de rendimentos Concluído: 28/08/2025 (hace 11 días)" at bounding box center [215, 205] width 109 height 50
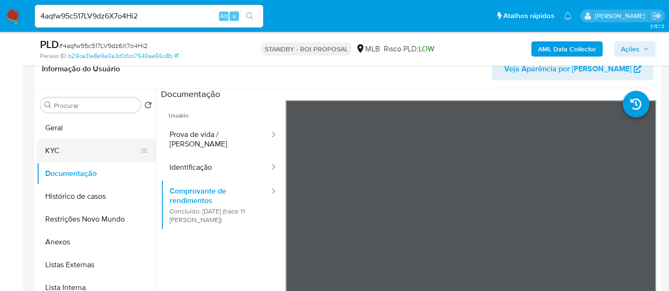
click at [67, 149] on button "KYC" at bounding box center [92, 150] width 111 height 23
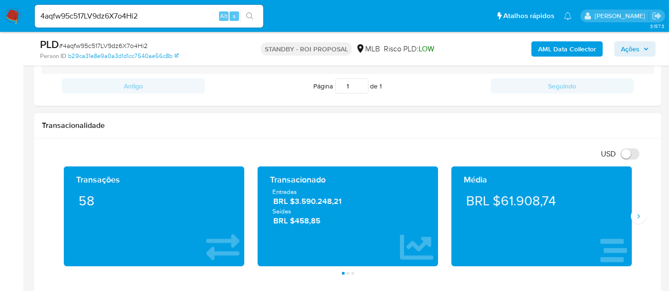
scroll to position [582, 0]
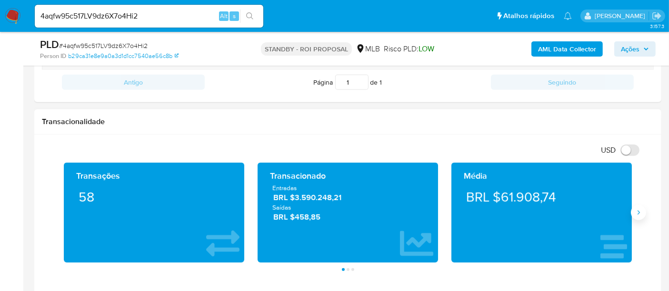
click at [636, 213] on icon "Siguiente" at bounding box center [638, 213] width 8 height 8
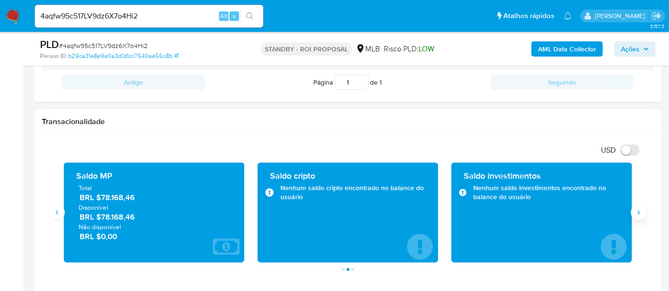
click at [636, 213] on icon "Siguiente" at bounding box center [638, 213] width 8 height 8
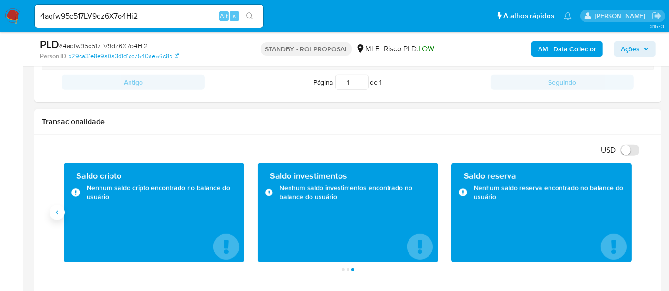
click at [62, 214] on button "Anterior" at bounding box center [56, 212] width 15 height 15
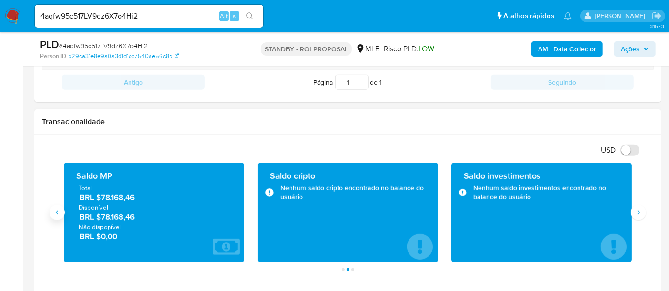
click at [62, 215] on button "Anterior" at bounding box center [56, 212] width 15 height 15
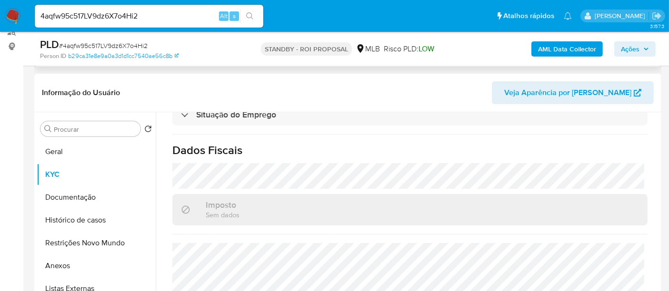
scroll to position [158, 0]
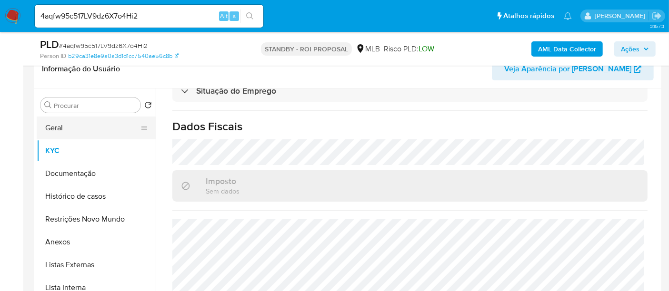
click at [61, 135] on button "Geral" at bounding box center [92, 128] width 111 height 23
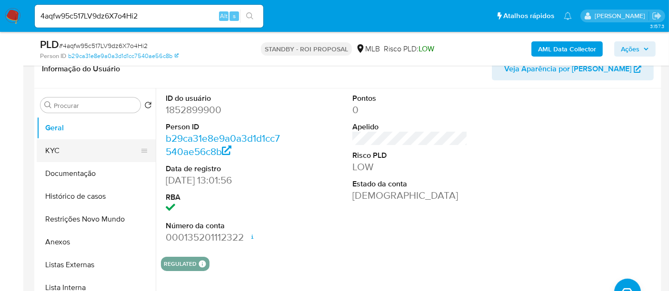
click at [59, 149] on button "KYC" at bounding box center [92, 150] width 111 height 23
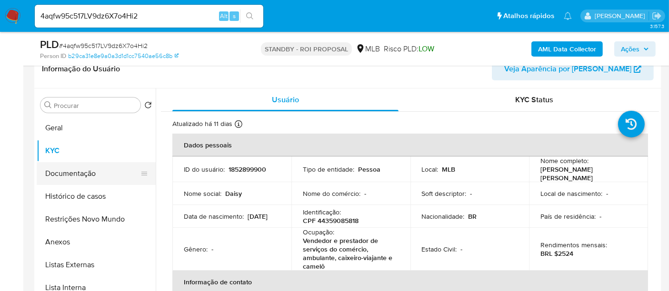
click at [64, 183] on button "Documentação" at bounding box center [92, 173] width 111 height 23
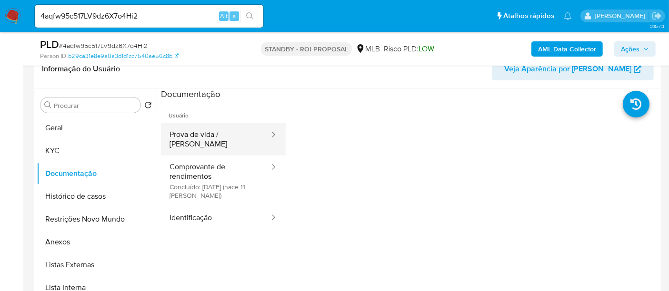
click at [211, 137] on button "Prova de vida / [PERSON_NAME]" at bounding box center [215, 139] width 109 height 32
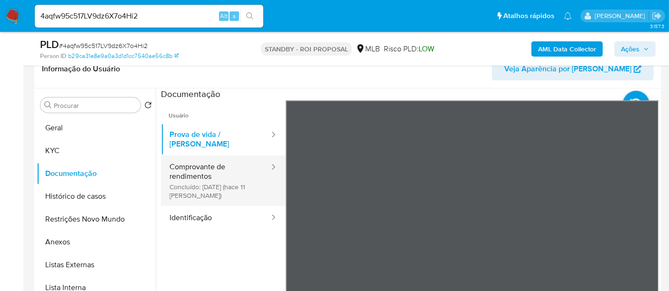
click at [219, 161] on button "Comprovante de rendimentos Concluído: 28/08/2025 (hace 11 días)" at bounding box center [215, 181] width 109 height 50
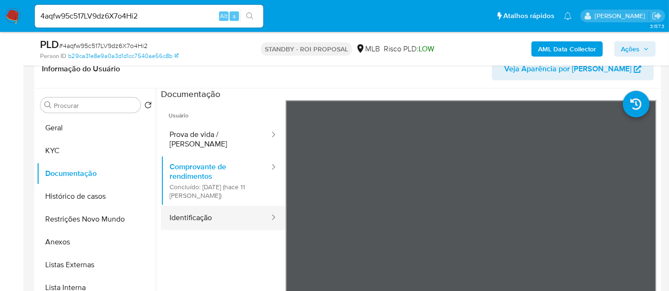
click at [191, 208] on button "Identificação" at bounding box center [215, 218] width 109 height 24
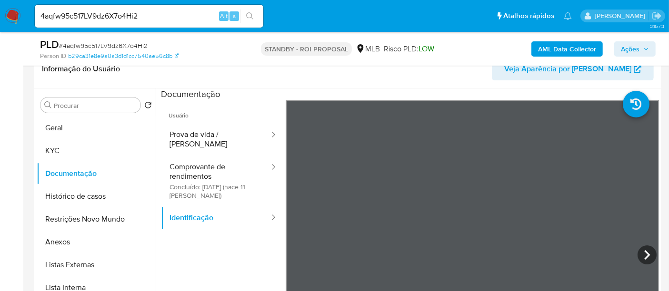
drag, startPoint x: 61, startPoint y: 143, endPoint x: 154, endPoint y: 148, distance: 93.0
click at [62, 144] on button "KYC" at bounding box center [96, 150] width 119 height 23
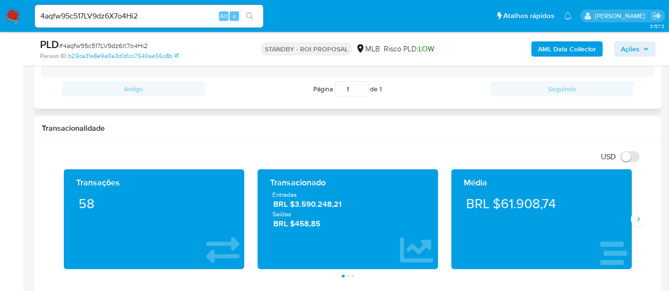
scroll to position [582, 0]
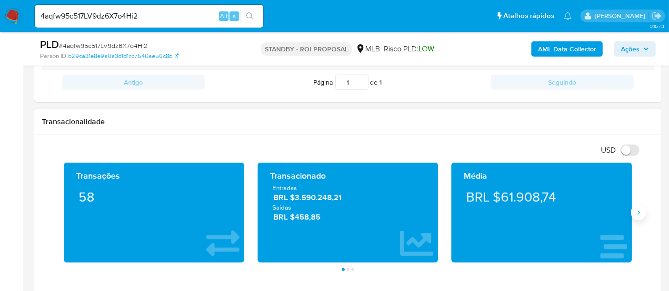
click at [635, 217] on button "Siguiente" at bounding box center [638, 212] width 15 height 15
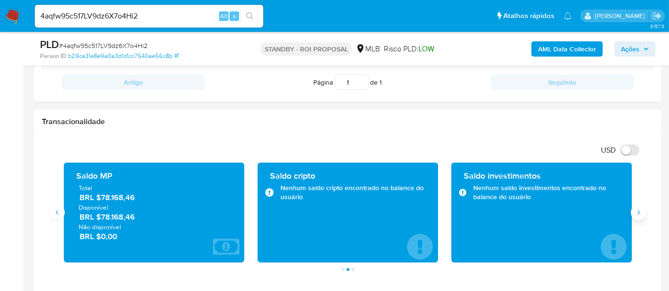
click at [635, 217] on button "Siguiente" at bounding box center [638, 212] width 15 height 15
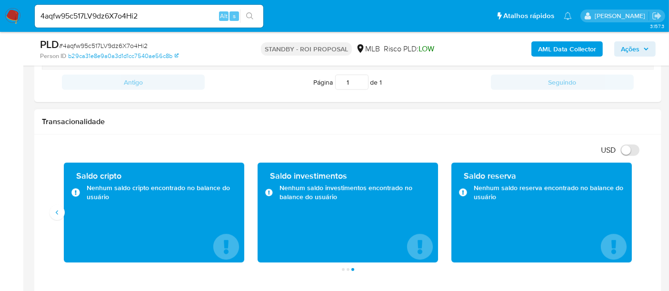
click at [59, 218] on div "Saldo cripto Nenhum saldo cripto encontrado no balance do usuário" at bounding box center [154, 213] width 194 height 100
click at [59, 214] on icon "Anterior" at bounding box center [57, 213] width 8 height 8
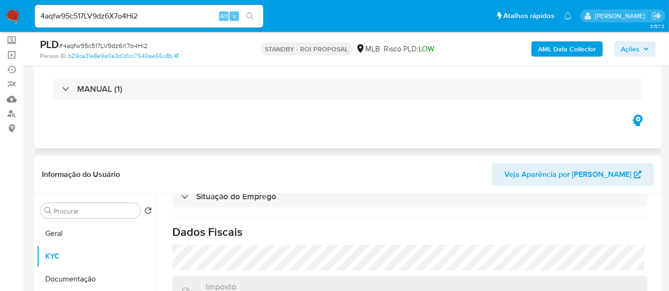
scroll to position [0, 0]
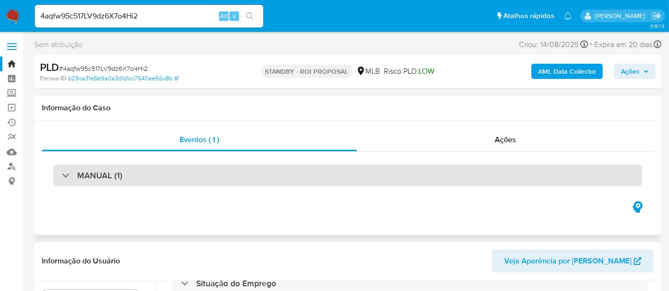
click at [152, 171] on div "MANUAL (1)" at bounding box center [347, 176] width 589 height 22
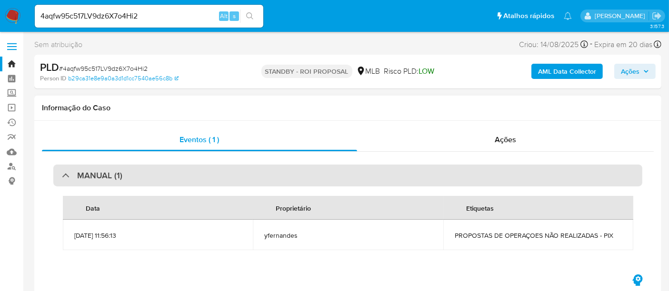
click at [151, 175] on div "MANUAL (1)" at bounding box center [347, 176] width 589 height 22
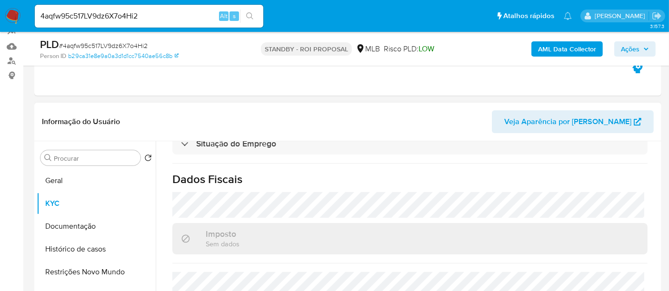
scroll to position [158, 0]
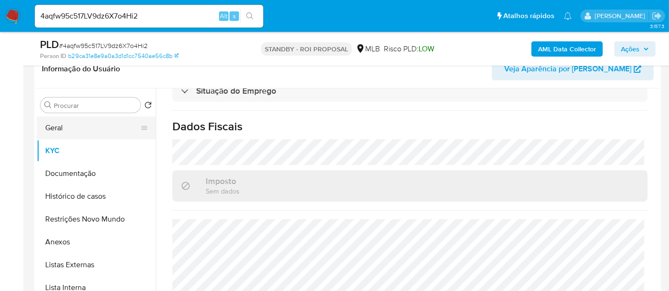
click at [63, 130] on button "Geral" at bounding box center [92, 128] width 111 height 23
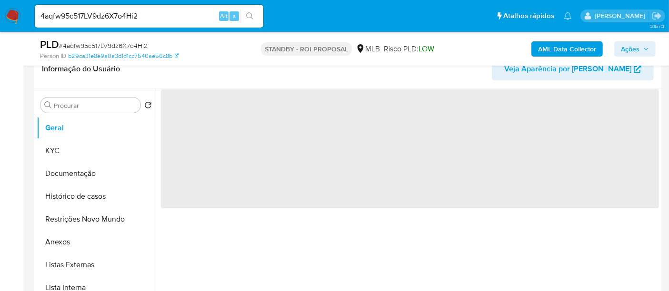
scroll to position [0, 0]
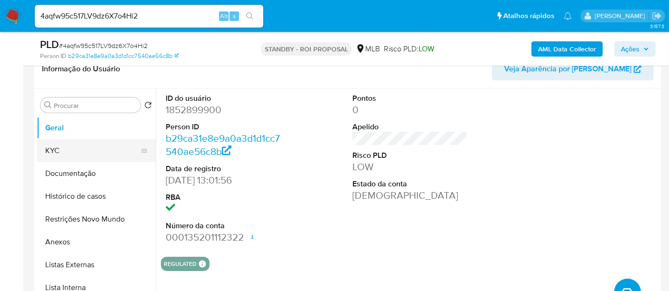
click at [60, 150] on button "KYC" at bounding box center [92, 150] width 111 height 23
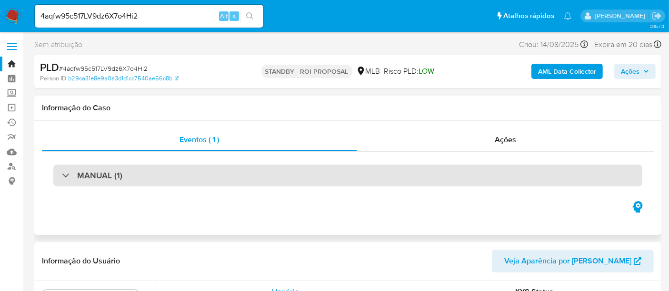
click at [163, 177] on div "MANUAL (1)" at bounding box center [347, 176] width 589 height 22
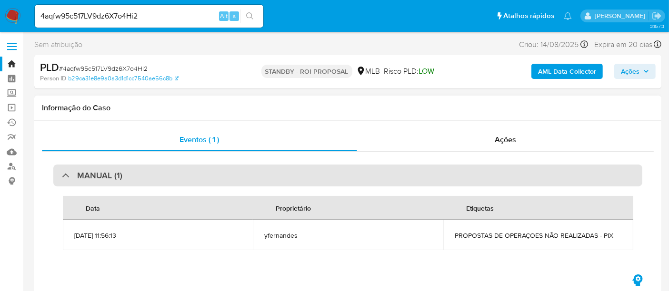
click at [163, 177] on div "MANUAL (1)" at bounding box center [347, 176] width 589 height 22
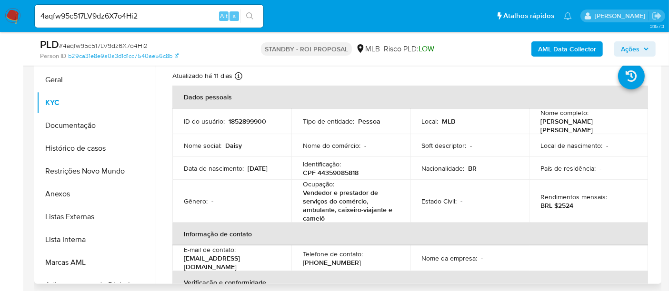
scroll to position [264, 0]
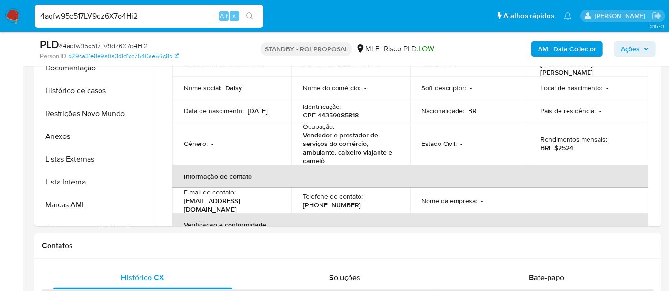
drag, startPoint x: 152, startPoint y: 13, endPoint x: 0, endPoint y: 13, distance: 151.8
click at [0, 13] on nav "Pausado Ver notificaciones 4aqfw95c517LV9dz6X7o4Hi2 Alt s Atalhos rápidos Presi…" at bounding box center [334, 16] width 669 height 32
paste input "KubdU8qG7mBNZXfBWziPJpVC"
type input "KubdU8qG7mBNZXfBWziPJpVC"
click at [248, 17] on icon "search-icon" at bounding box center [250, 16] width 8 height 8
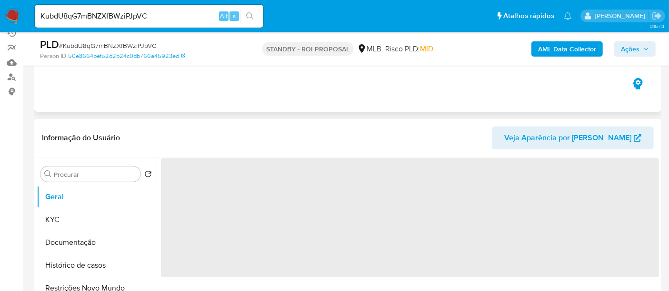
scroll to position [106, 0]
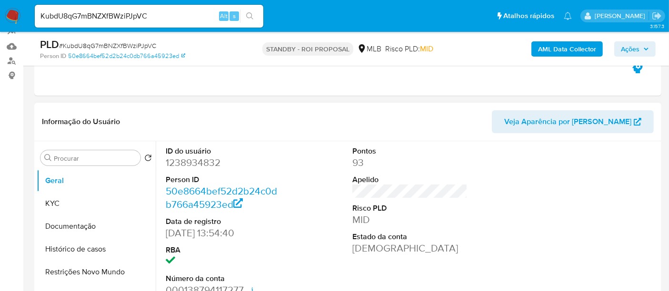
select select "10"
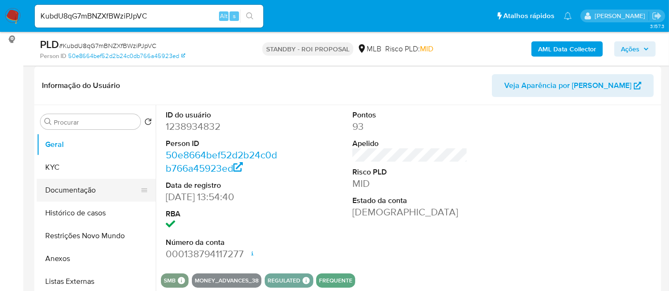
scroll to position [158, 0]
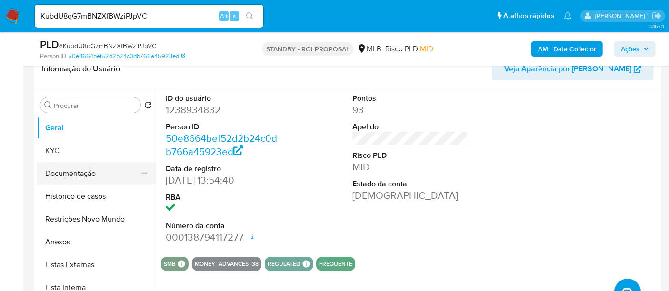
drag, startPoint x: 77, startPoint y: 178, endPoint x: 96, endPoint y: 180, distance: 19.6
click at [77, 178] on button "Documentação" at bounding box center [92, 173] width 111 height 23
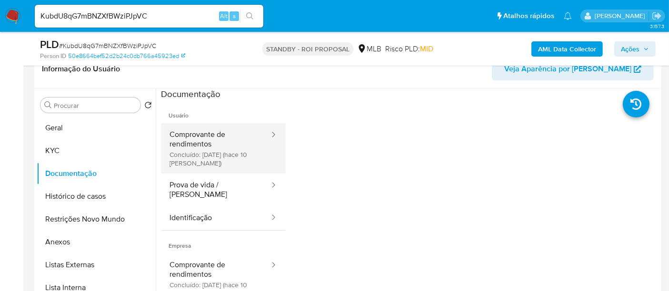
click at [229, 138] on button "Comprovante de rendimentos Concluído: 29/08/2025 (hace 10 días)" at bounding box center [215, 148] width 109 height 50
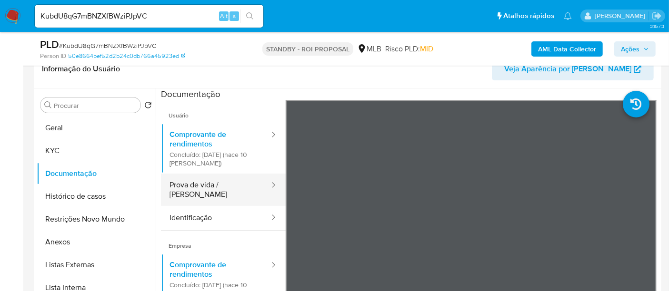
click at [226, 184] on button "Prova de vida / [PERSON_NAME]" at bounding box center [215, 190] width 109 height 32
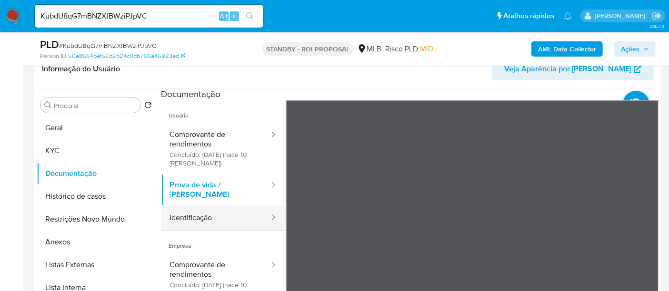
click at [200, 206] on button "Identificação" at bounding box center [215, 218] width 109 height 24
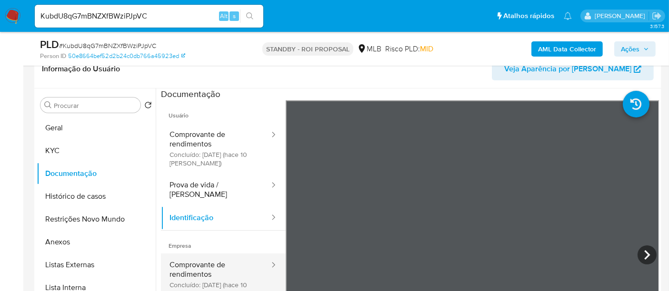
click at [203, 256] on button "Comprovante de rendimentos Concluído: 29/08/2025 (hace 10 días)" at bounding box center [215, 279] width 109 height 50
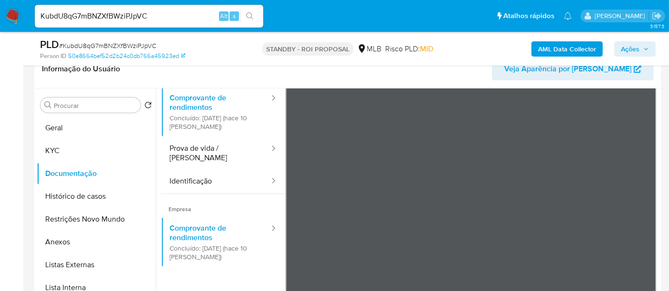
scroll to position [53, 0]
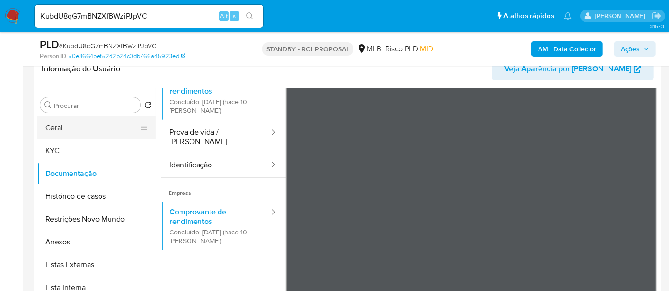
click at [62, 131] on button "Geral" at bounding box center [92, 128] width 111 height 23
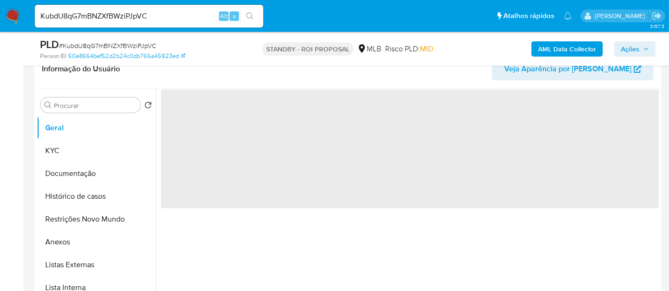
scroll to position [0, 0]
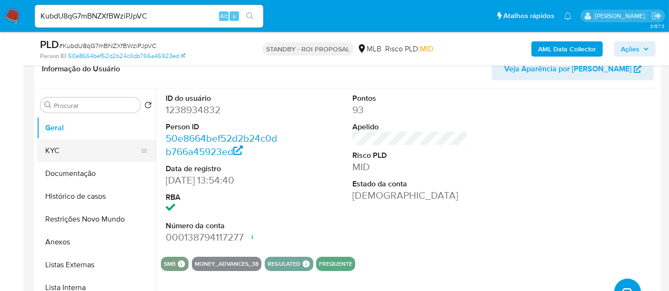
click at [67, 150] on button "KYC" at bounding box center [92, 150] width 111 height 23
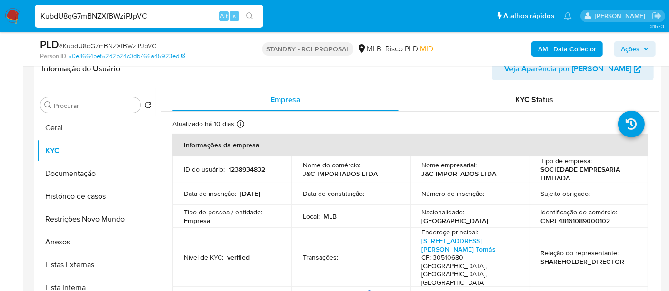
drag, startPoint x: 167, startPoint y: 15, endPoint x: 0, endPoint y: 13, distance: 167.1
click at [0, 13] on nav "Pausado Ver notificaciones KubdU8qG7mBNZXfBWziPJpVC Alt s Atalhos rápidos Presi…" at bounding box center [334, 16] width 669 height 32
paste input "mzR4NFRH5Izzr0fCD1OgZYeA"
type input "mzR4NFRH5Izzr0fCD1OgZYeA"
click at [247, 14] on icon "search-icon" at bounding box center [250, 16] width 8 height 8
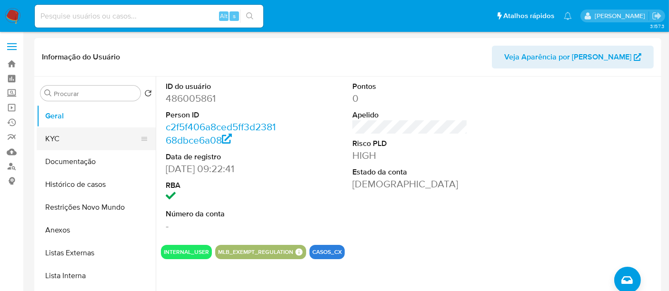
click at [63, 138] on button "KYC" at bounding box center [92, 139] width 111 height 23
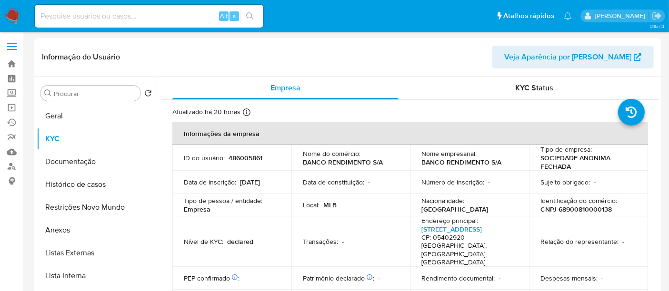
select select "10"
click at [188, 13] on input at bounding box center [149, 16] width 228 height 12
paste input "mzR4NFRH5Izzr0fCD1OgZYeA"
type input "mzR4NFRH5Izzr0fCD1OgZYeA"
click at [248, 14] on icon "search-icon" at bounding box center [250, 16] width 8 height 8
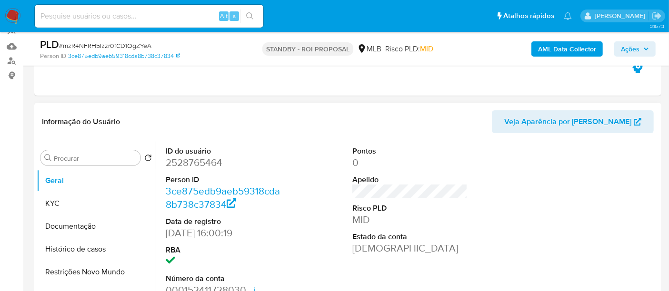
select select "10"
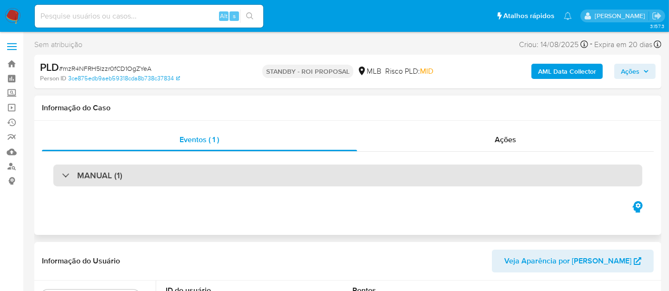
click at [121, 174] on div "MANUAL (1)" at bounding box center [347, 176] width 589 height 22
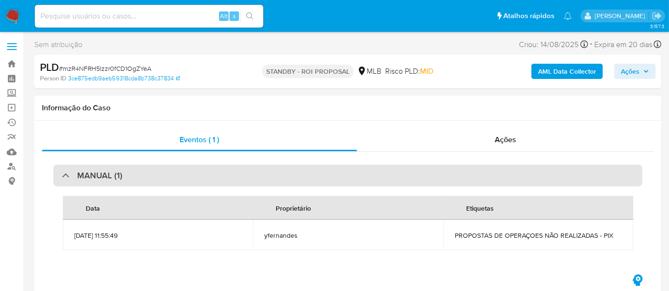
click at [187, 168] on div "MANUAL (1)" at bounding box center [347, 176] width 589 height 22
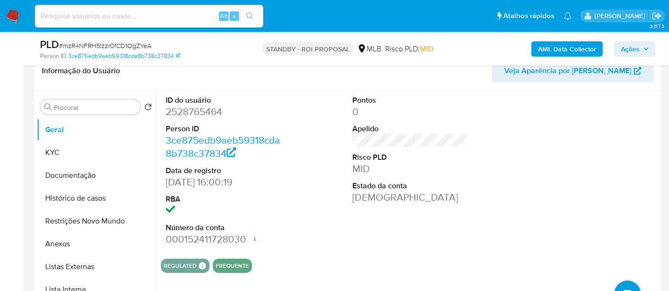
scroll to position [158, 0]
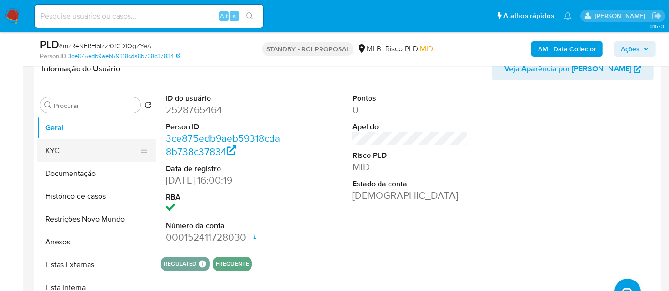
click at [54, 153] on button "KYC" at bounding box center [92, 150] width 111 height 23
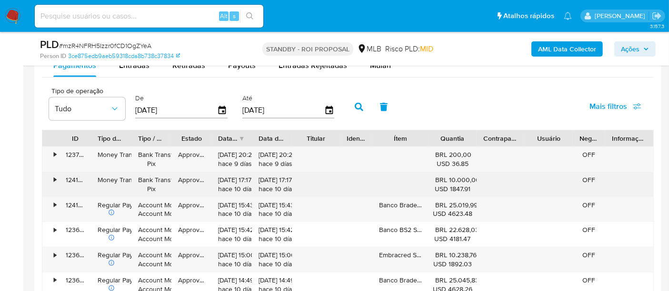
scroll to position [1005, 0]
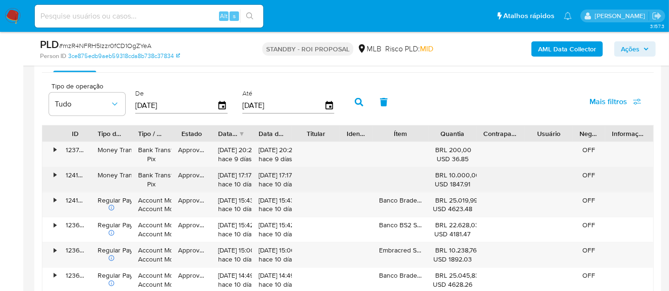
click at [56, 173] on div "•" at bounding box center [55, 175] width 2 height 9
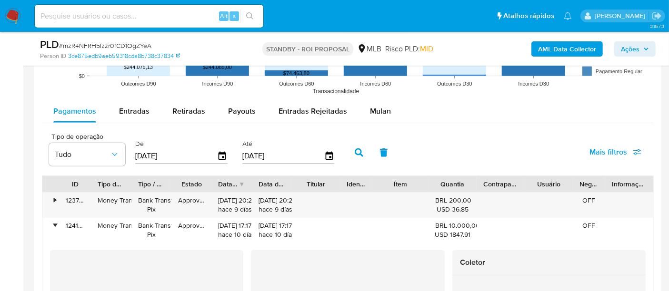
scroll to position [952, 0]
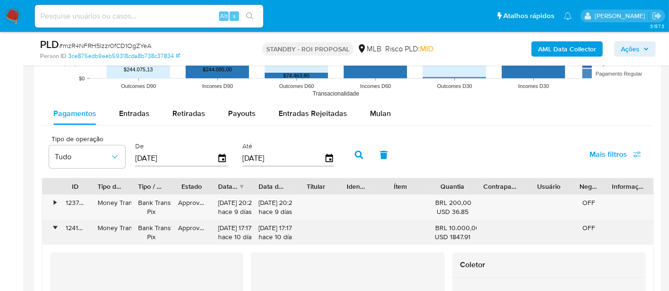
click at [50, 229] on div "•" at bounding box center [50, 232] width 17 height 25
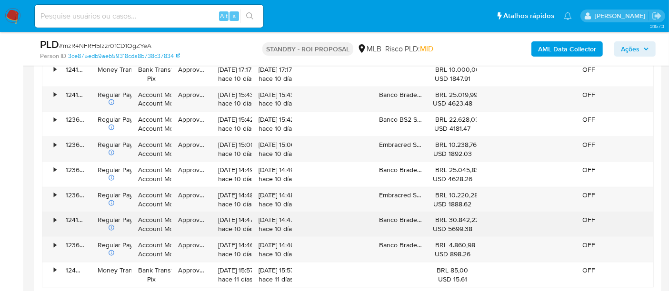
scroll to position [1163, 0]
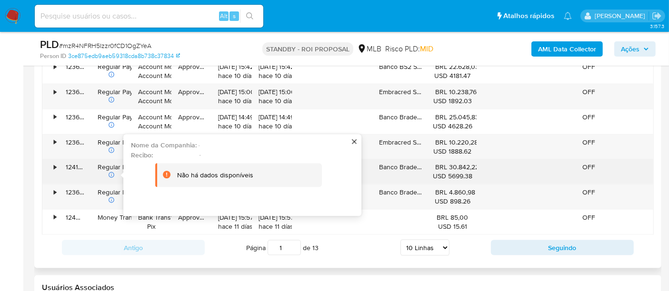
click at [51, 167] on div "•" at bounding box center [50, 171] width 17 height 25
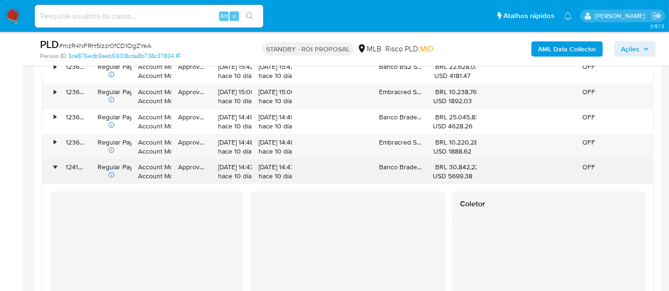
click at [54, 164] on div "•" at bounding box center [55, 167] width 2 height 9
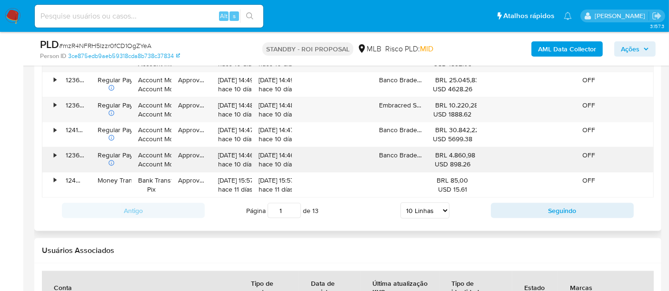
scroll to position [1216, 0]
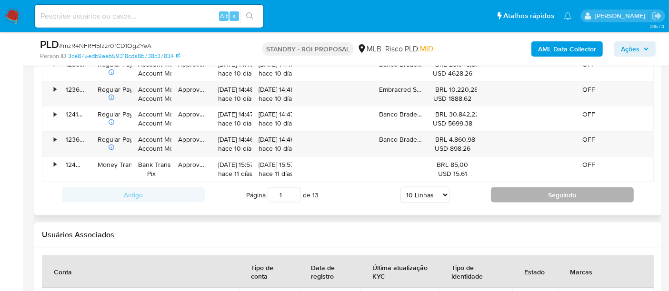
click at [555, 190] on button "Seguindo" at bounding box center [562, 195] width 143 height 15
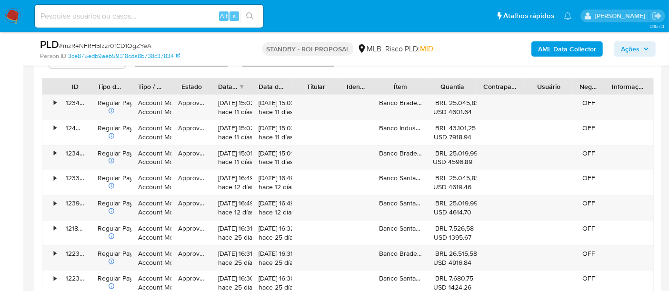
scroll to position [1057, 0]
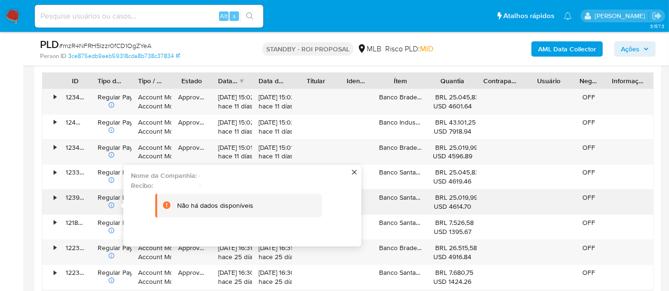
click at [166, 206] on icon at bounding box center [167, 206] width 8 height 8
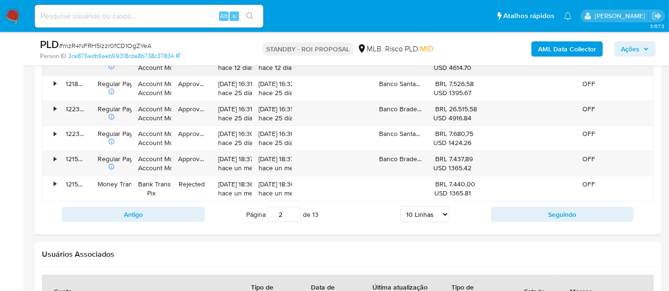
scroll to position [1188, 0]
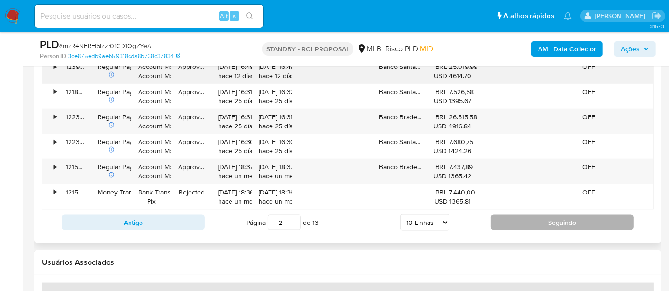
click at [554, 219] on button "Seguindo" at bounding box center [562, 222] width 143 height 15
type input "3"
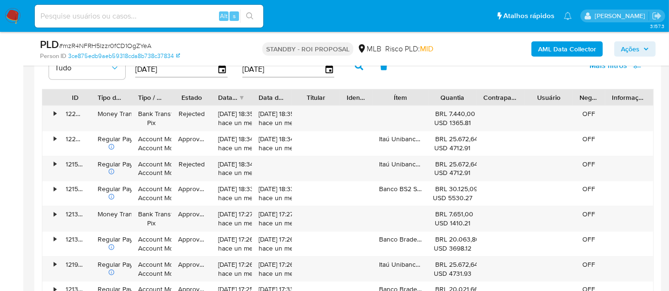
scroll to position [1038, 0]
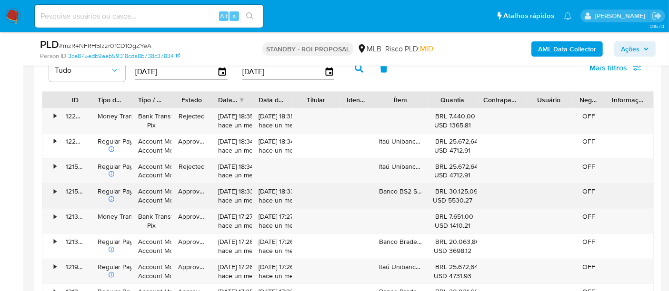
click at [54, 191] on div "•" at bounding box center [55, 191] width 2 height 9
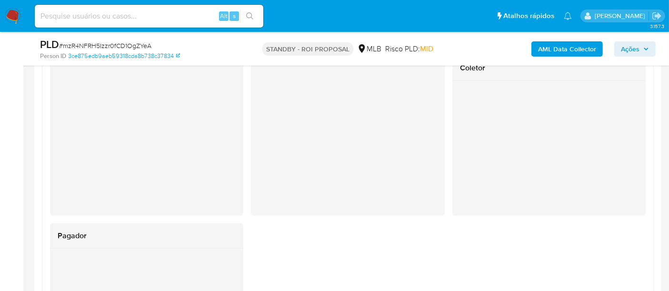
scroll to position [1145, 0]
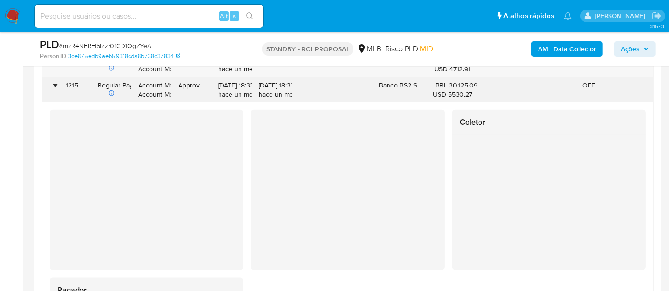
click at [55, 83] on div "•" at bounding box center [55, 85] width 2 height 9
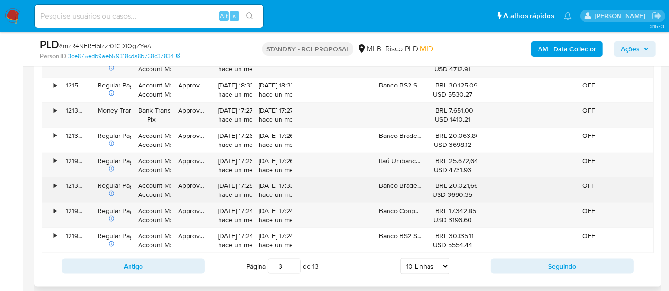
scroll to position [1092, 0]
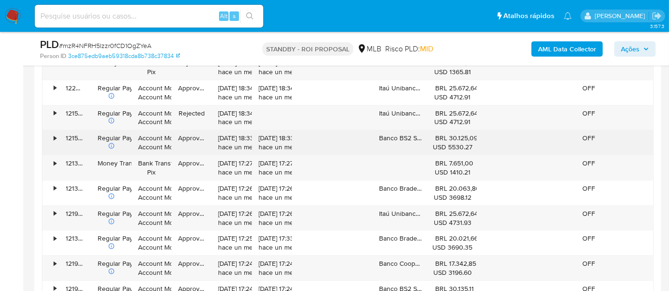
click at [55, 136] on div "•" at bounding box center [55, 138] width 2 height 9
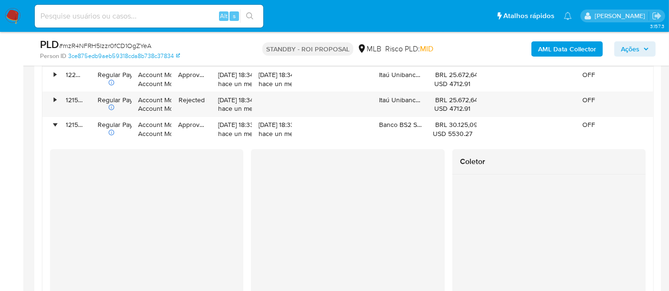
scroll to position [1097, 0]
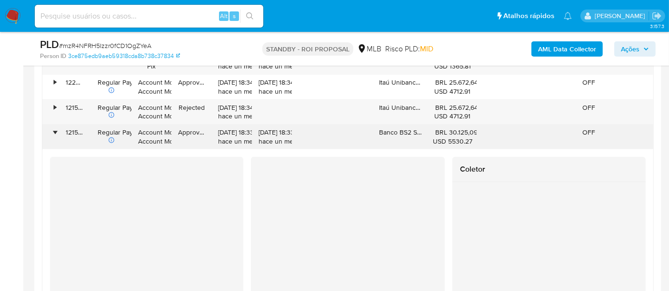
click at [54, 130] on div "•" at bounding box center [55, 132] width 2 height 9
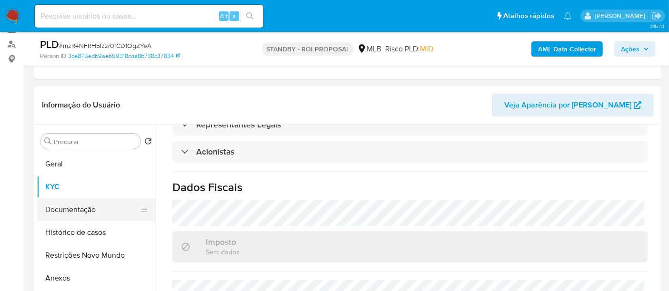
scroll to position [106, 0]
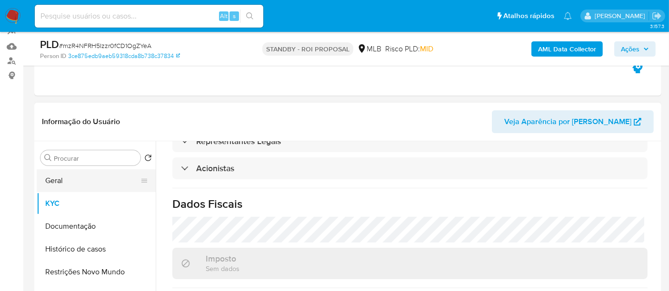
click at [59, 181] on button "Geral" at bounding box center [92, 180] width 111 height 23
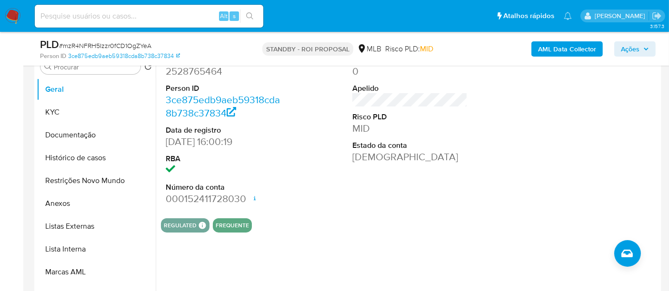
scroll to position [158, 0]
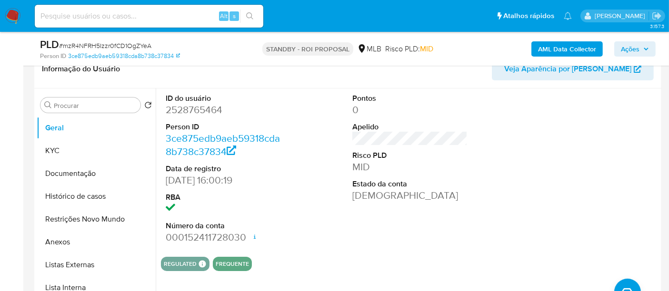
click at [54, 14] on input at bounding box center [149, 16] width 228 height 12
paste input "mzR4NFRH5Izzr0fCD1OgZYeA"
type input "mzR4NFRH5Izzr0fCD1OgZYeA"
click at [248, 13] on icon "search-icon" at bounding box center [250, 16] width 8 height 8
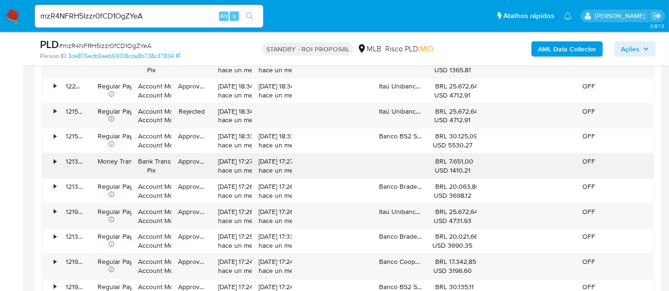
scroll to position [1110, 0]
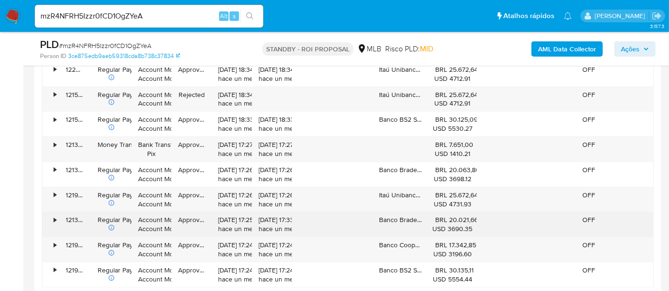
click at [52, 217] on div "•" at bounding box center [50, 224] width 17 height 25
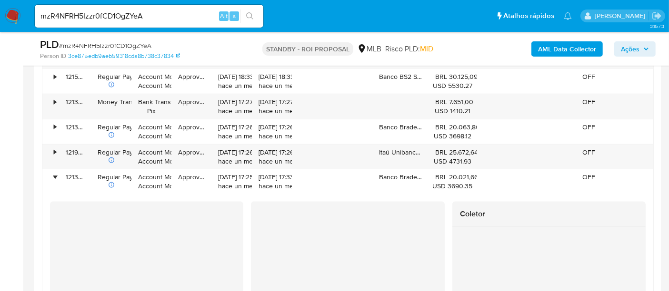
scroll to position [1163, 0]
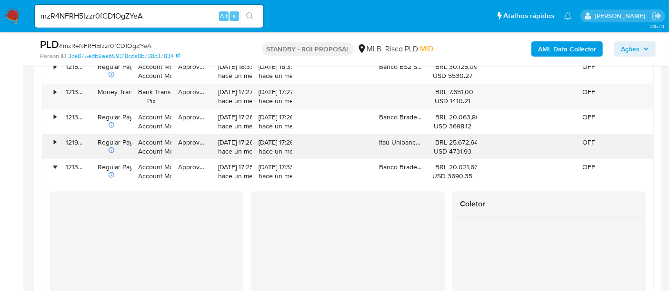
click at [55, 140] on div "•" at bounding box center [55, 142] width 2 height 9
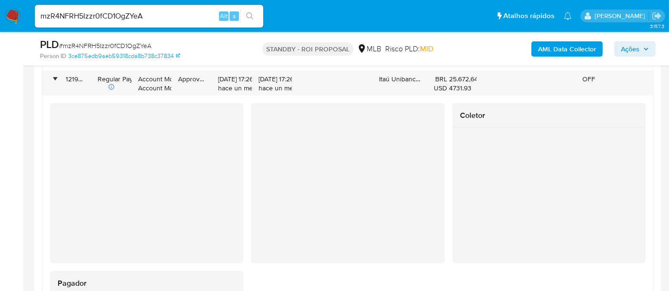
scroll to position [1243, 0]
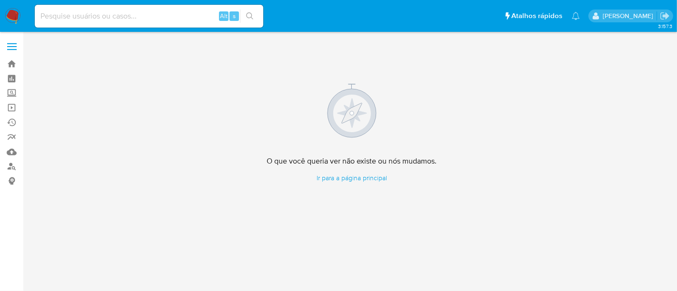
click at [68, 17] on input at bounding box center [149, 16] width 228 height 12
paste input "121525411875"
type input "121525411875"
click at [248, 14] on icon "search-icon" at bounding box center [250, 16] width 8 height 8
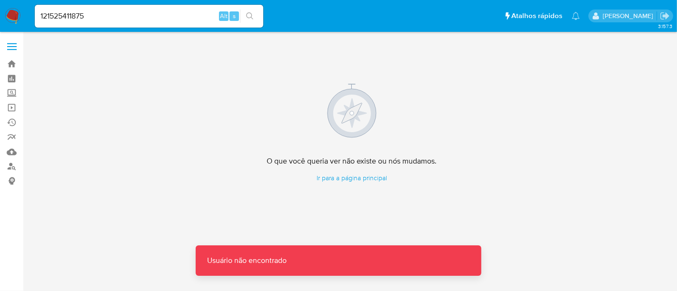
click at [10, 14] on img at bounding box center [13, 16] width 16 height 16
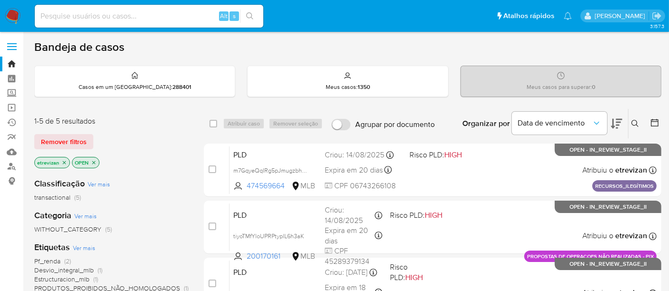
click at [117, 12] on input at bounding box center [149, 16] width 228 height 12
paste input "117273675101"
type input "117273675101"
click at [249, 14] on icon "search-icon" at bounding box center [250, 16] width 8 height 8
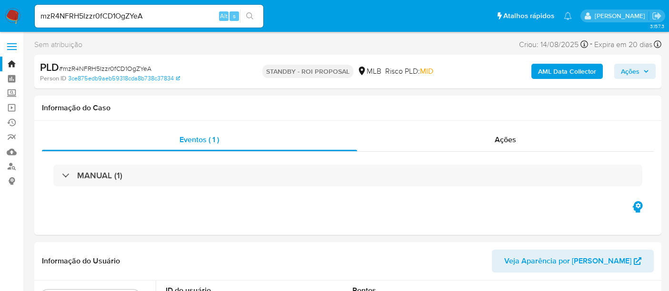
select select "10"
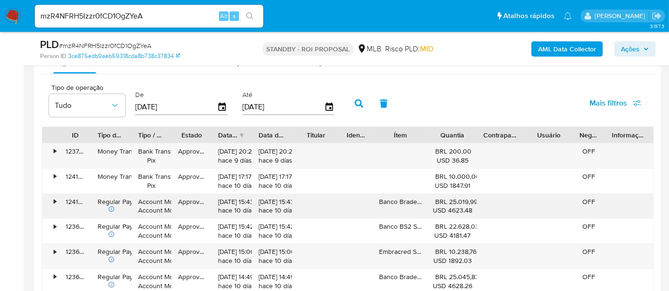
scroll to position [1005, 0]
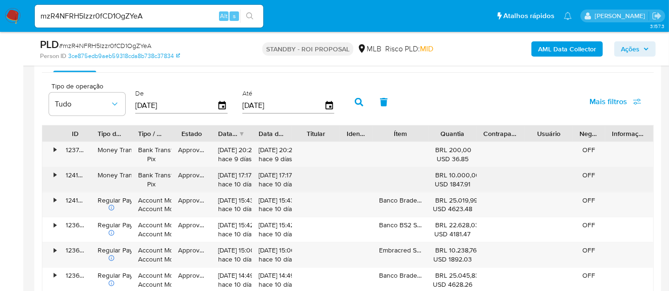
click at [55, 173] on div "•" at bounding box center [55, 175] width 2 height 9
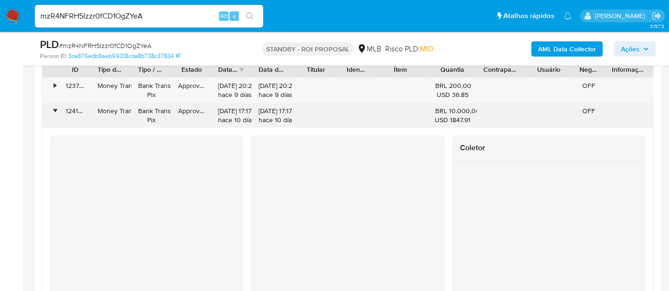
scroll to position [1007, 0]
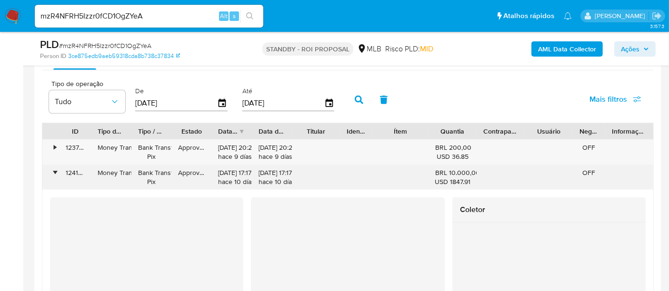
click at [57, 173] on div "•" at bounding box center [50, 177] width 17 height 25
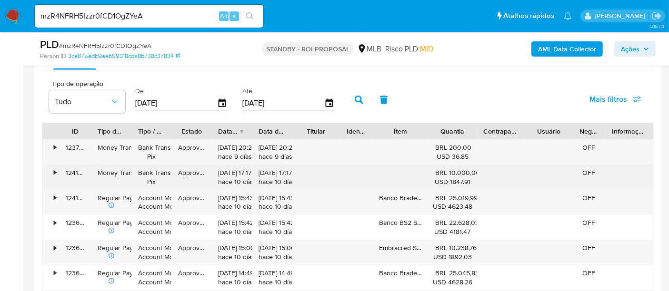
click at [56, 171] on div "•" at bounding box center [55, 172] width 2 height 9
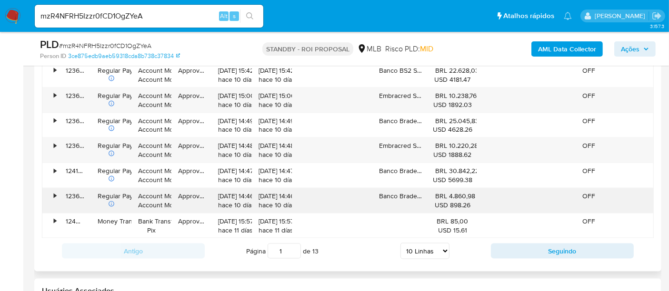
scroll to position [1483, 0]
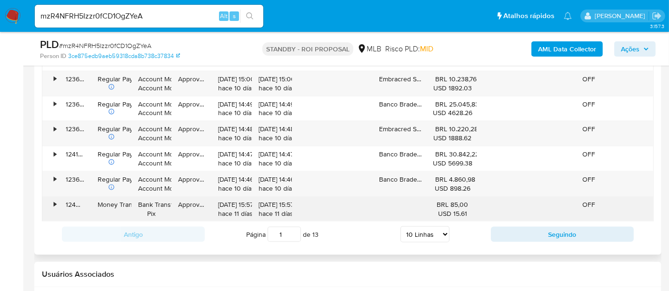
click at [57, 201] on div "•" at bounding box center [50, 209] width 17 height 25
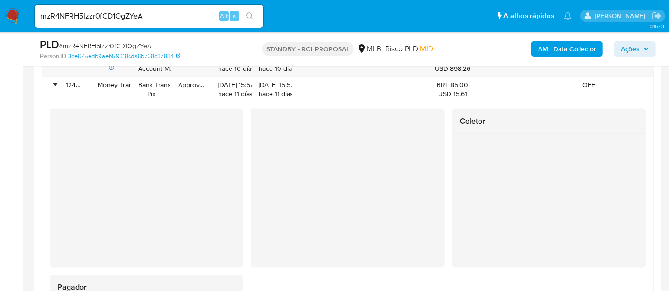
scroll to position [1589, 0]
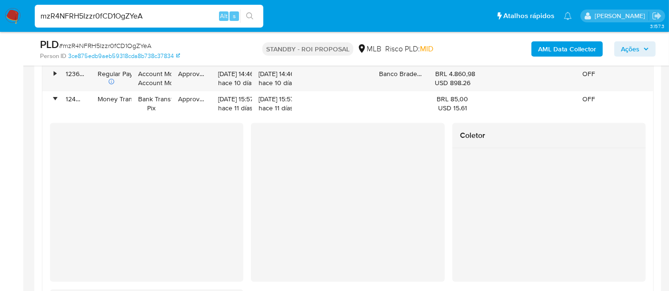
drag, startPoint x: 159, startPoint y: 17, endPoint x: 0, endPoint y: 17, distance: 159.0
click at [0, 17] on nav "Pausado Ver notificaciones mzR4NFRH5Izzr0fCD1OgZYeA Alt s Atalhos rápidos Presi…" at bounding box center [334, 16] width 669 height 32
paste input "TZSGotjCBXsJt6mif6Hrs3Ih"
type input "TZSGotjCBXsJt6mif6Hrs3Ih"
click at [251, 15] on icon "search-icon" at bounding box center [249, 15] width 7 height 7
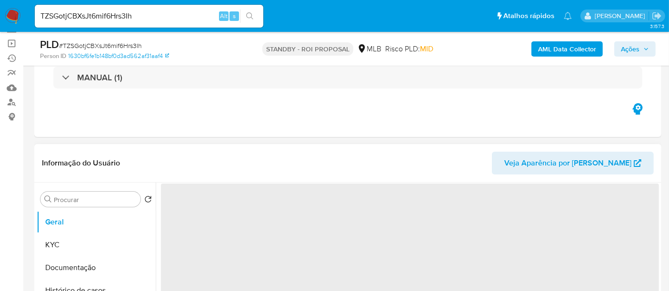
scroll to position [106, 0]
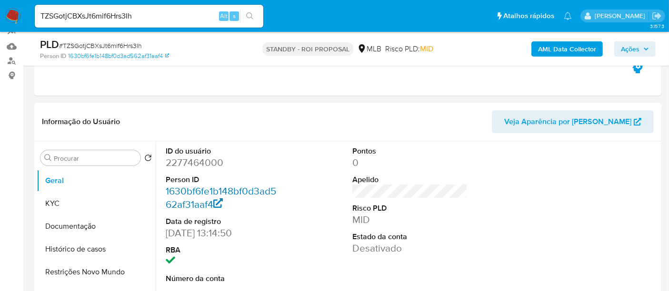
select select "10"
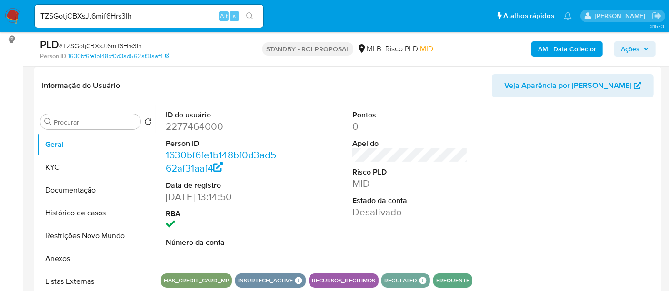
scroll to position [158, 0]
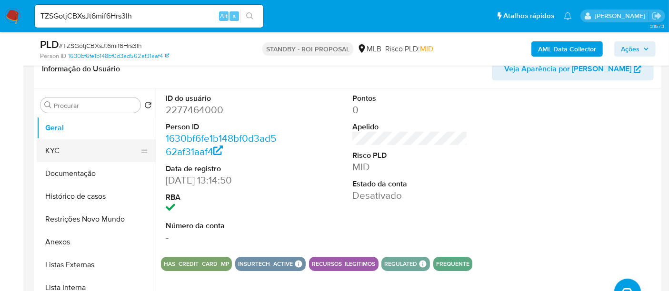
drag, startPoint x: 67, startPoint y: 152, endPoint x: 79, endPoint y: 156, distance: 12.0
click at [67, 152] on button "KYC" at bounding box center [92, 150] width 111 height 23
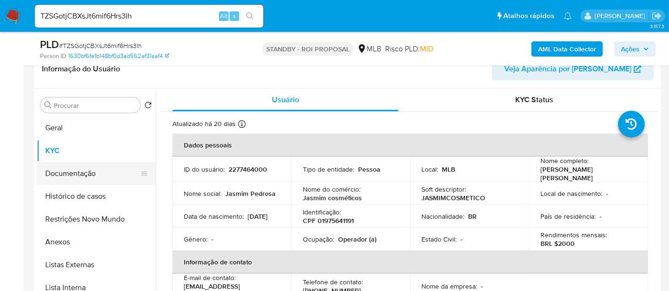
click at [78, 173] on button "Documentação" at bounding box center [92, 173] width 111 height 23
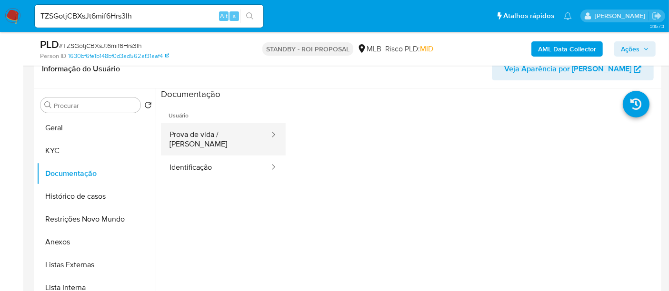
click at [213, 131] on button "Prova de vida / [PERSON_NAME]" at bounding box center [215, 139] width 109 height 32
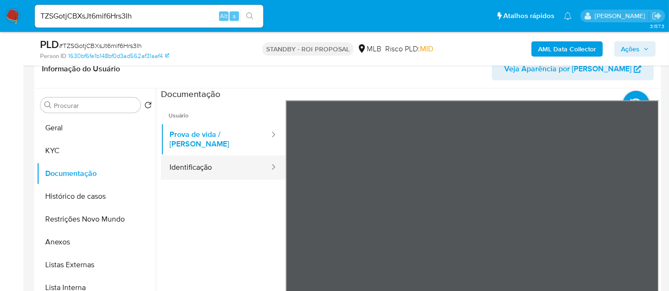
click at [219, 162] on button "Identificação" at bounding box center [215, 168] width 109 height 24
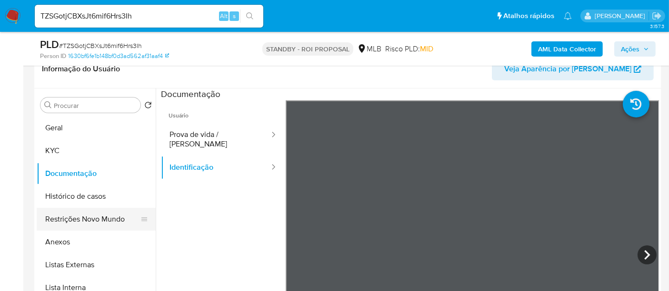
click at [89, 219] on button "Restrições Novo Mundo" at bounding box center [92, 219] width 111 height 23
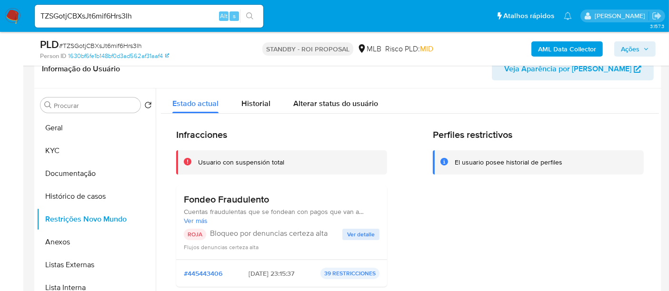
click at [362, 235] on span "Ver detalle" at bounding box center [361, 235] width 28 height 10
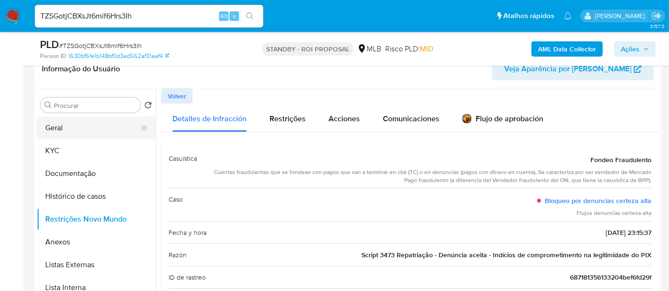
drag, startPoint x: 59, startPoint y: 120, endPoint x: 77, endPoint y: 128, distance: 19.2
click at [59, 120] on button "Geral" at bounding box center [92, 128] width 111 height 23
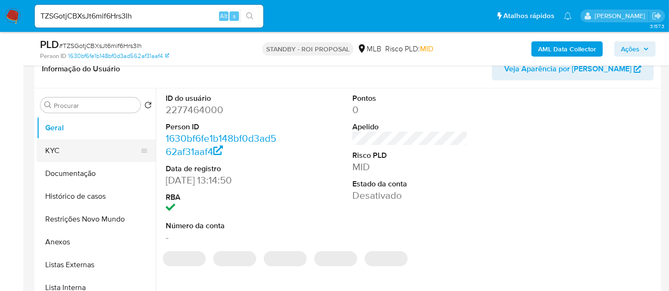
drag, startPoint x: 65, startPoint y: 154, endPoint x: 87, endPoint y: 159, distance: 23.0
click at [64, 154] on button "KYC" at bounding box center [92, 150] width 111 height 23
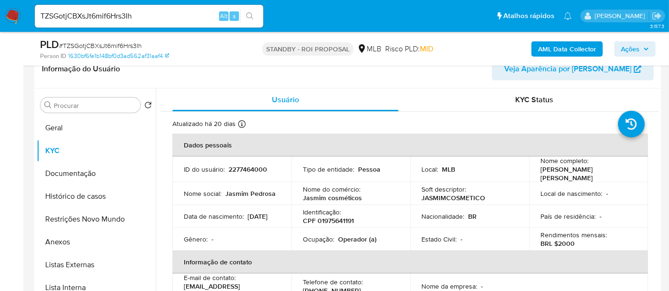
drag, startPoint x: 185, startPoint y: 221, endPoint x: 220, endPoint y: 222, distance: 35.7
click at [220, 221] on div "Data [PERSON_NAME] : [DEMOGRAPHIC_DATA]" at bounding box center [232, 216] width 96 height 9
copy p "[DATE]"
